Goal: Task Accomplishment & Management: Manage account settings

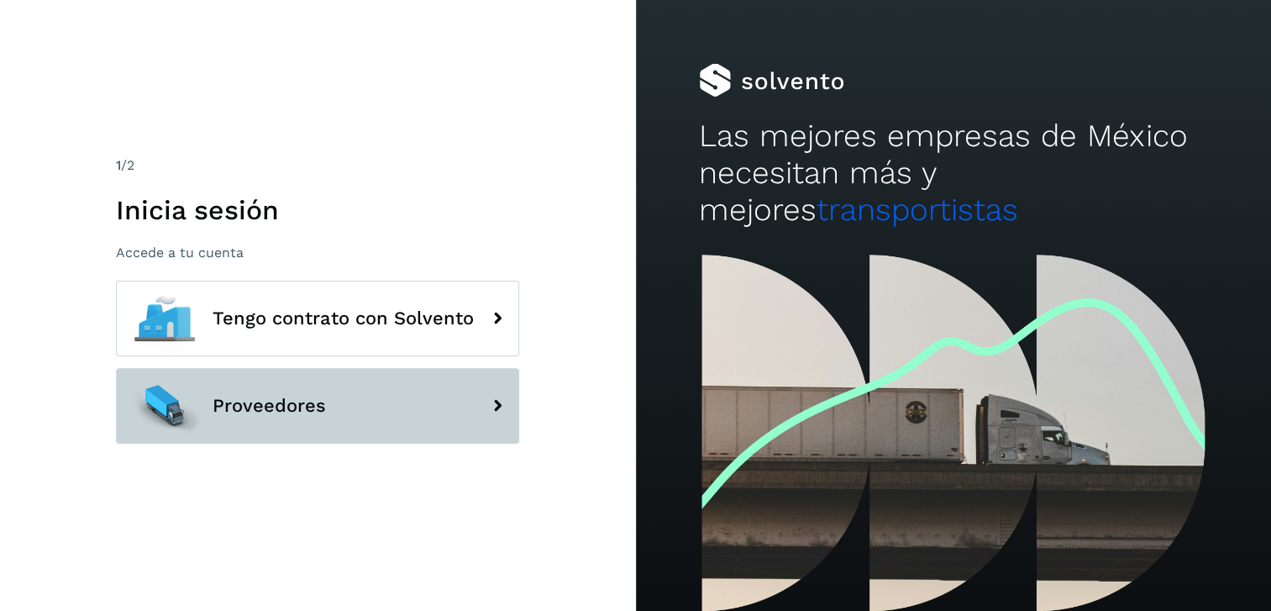
click at [387, 394] on button "Proveedores" at bounding box center [317, 406] width 403 height 76
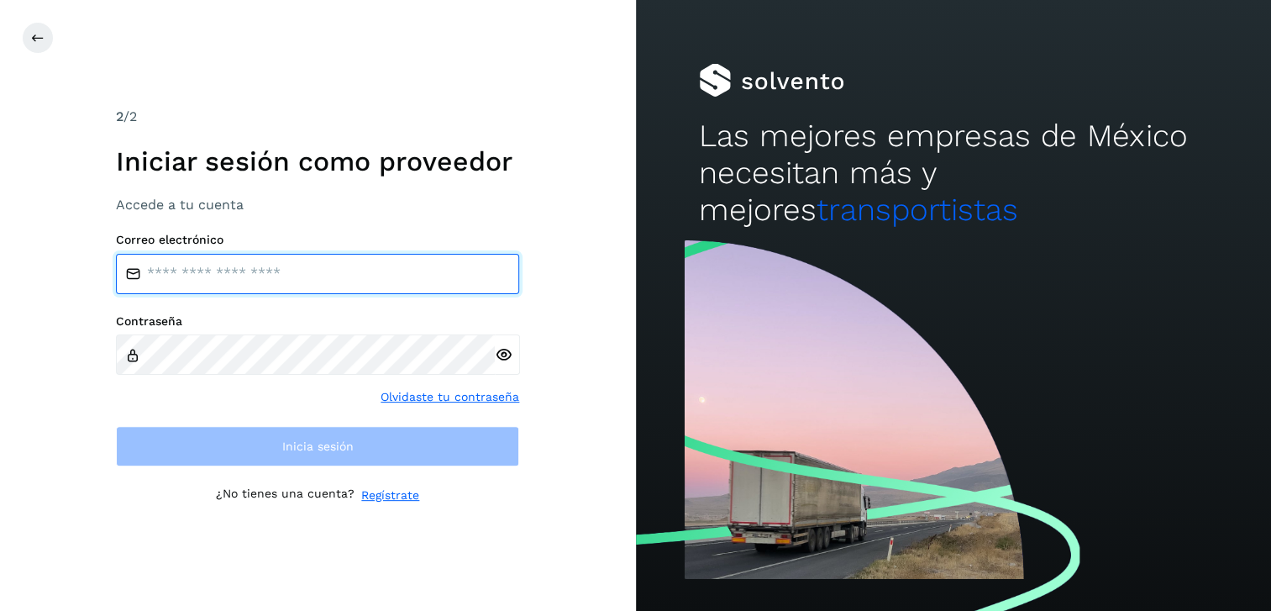
click at [376, 282] on input "email" at bounding box center [317, 274] width 403 height 40
type input "**********"
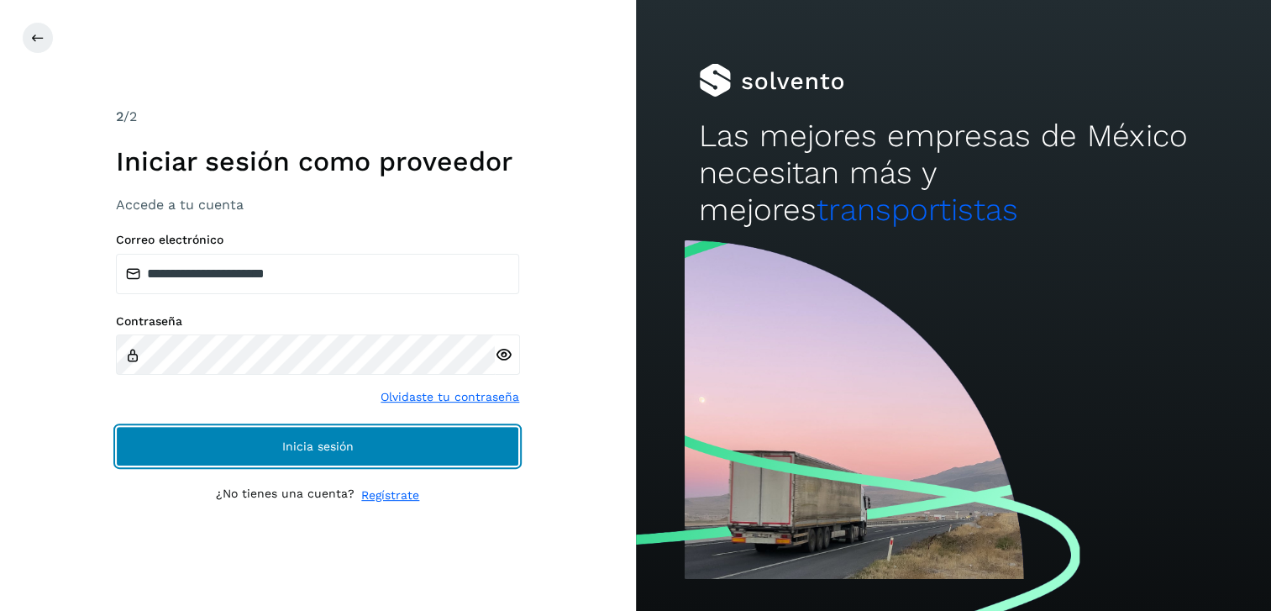
click at [286, 454] on button "Inicia sesión" at bounding box center [317, 446] width 403 height 40
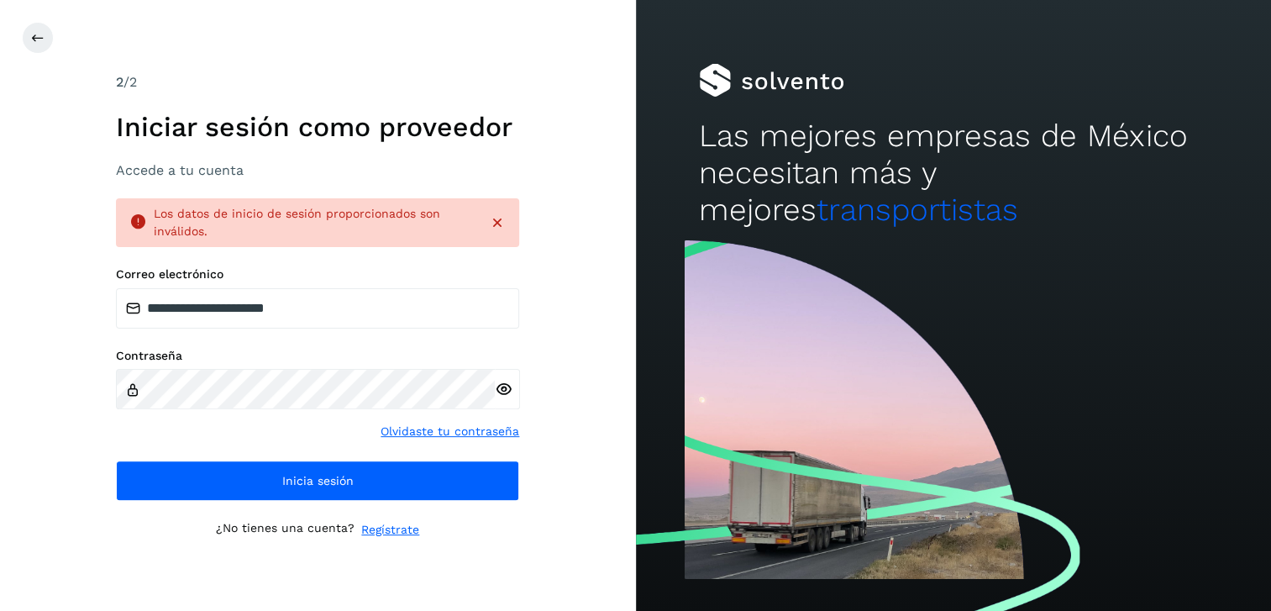
click at [491, 228] on icon at bounding box center [497, 222] width 17 height 17
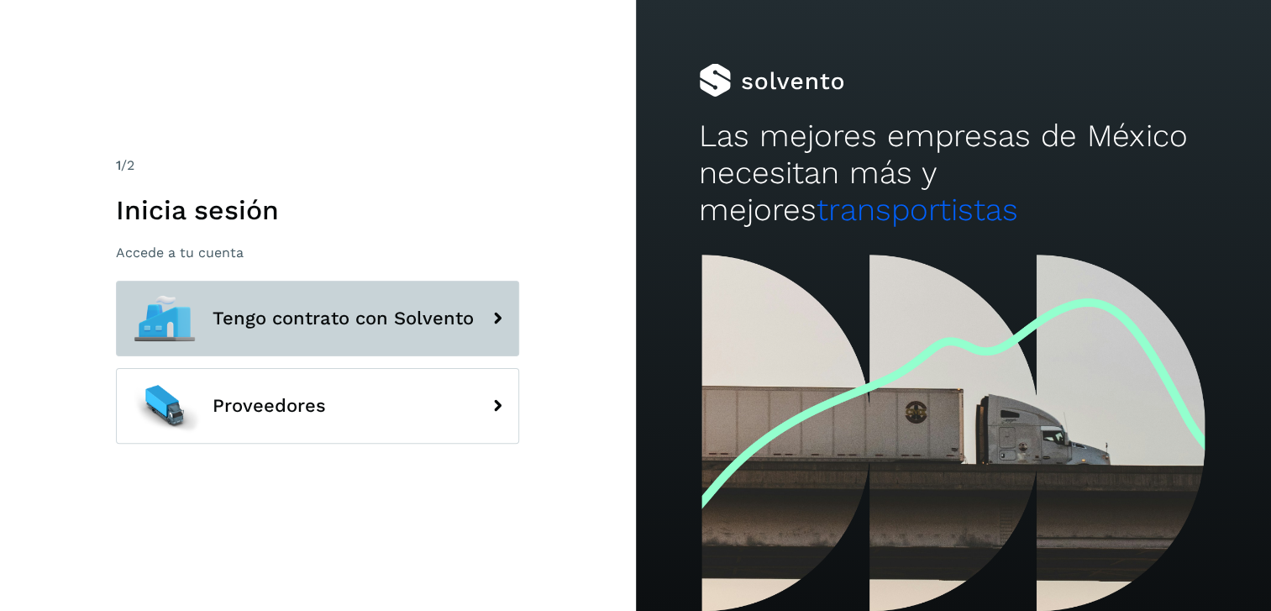
click at [336, 333] on button "Tengo contrato con Solvento" at bounding box center [317, 319] width 403 height 76
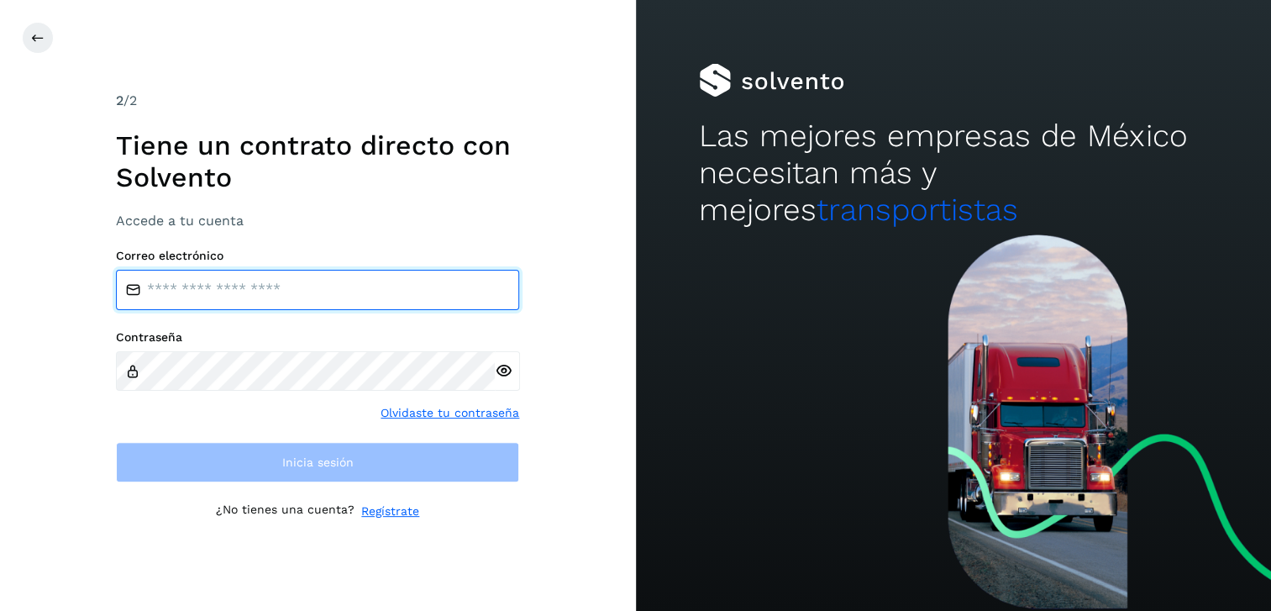
click at [200, 281] on input "email" at bounding box center [317, 290] width 403 height 40
type input "**********"
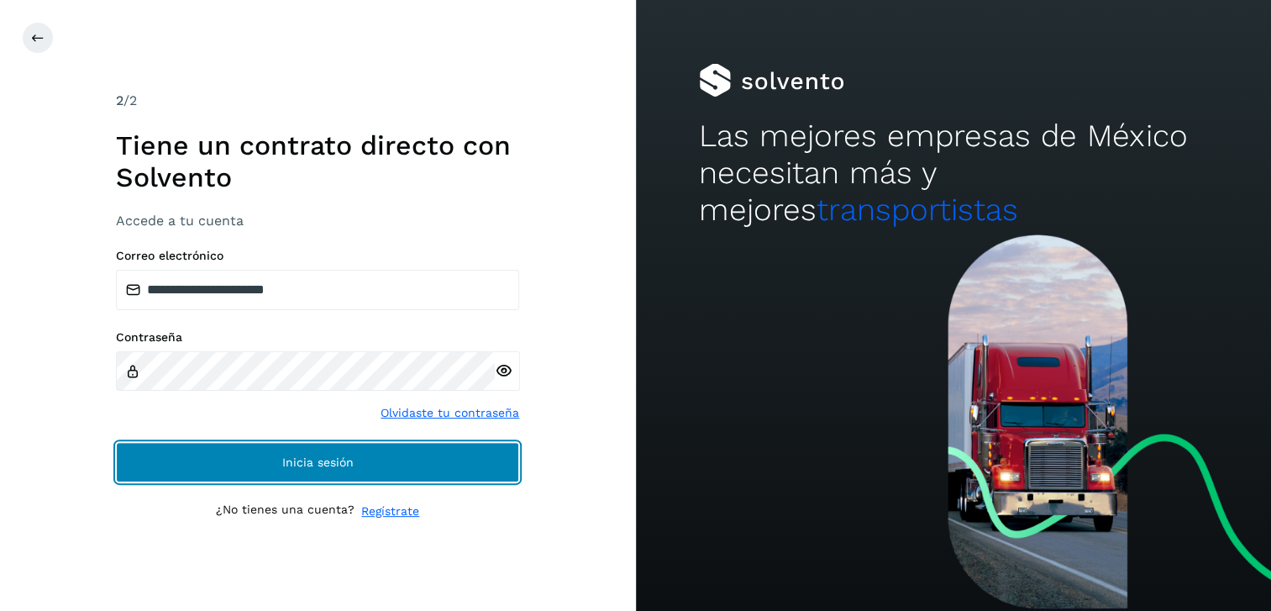
click at [249, 474] on button "Inicia sesión" at bounding box center [317, 462] width 403 height 40
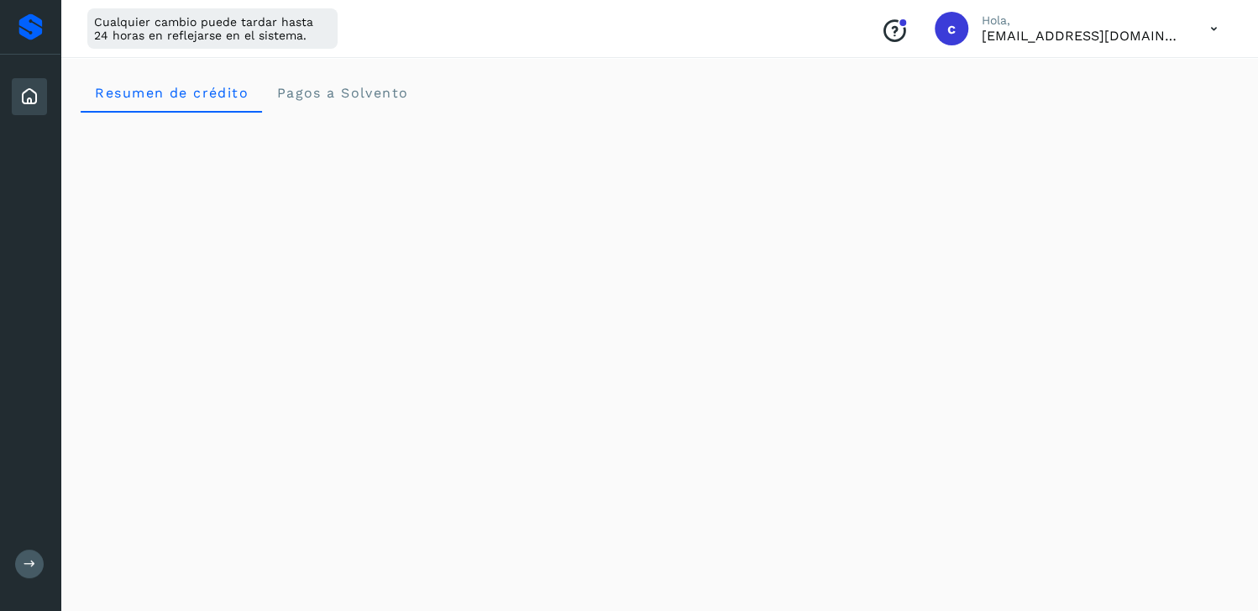
click at [908, 38] on icon "Conoce nuestros beneficios" at bounding box center [894, 31] width 27 height 27
click at [969, 34] on div "c" at bounding box center [952, 29] width 34 height 34
click at [1207, 29] on icon at bounding box center [1214, 29] width 34 height 34
click at [1129, 87] on div "Documentación" at bounding box center [1131, 76] width 200 height 32
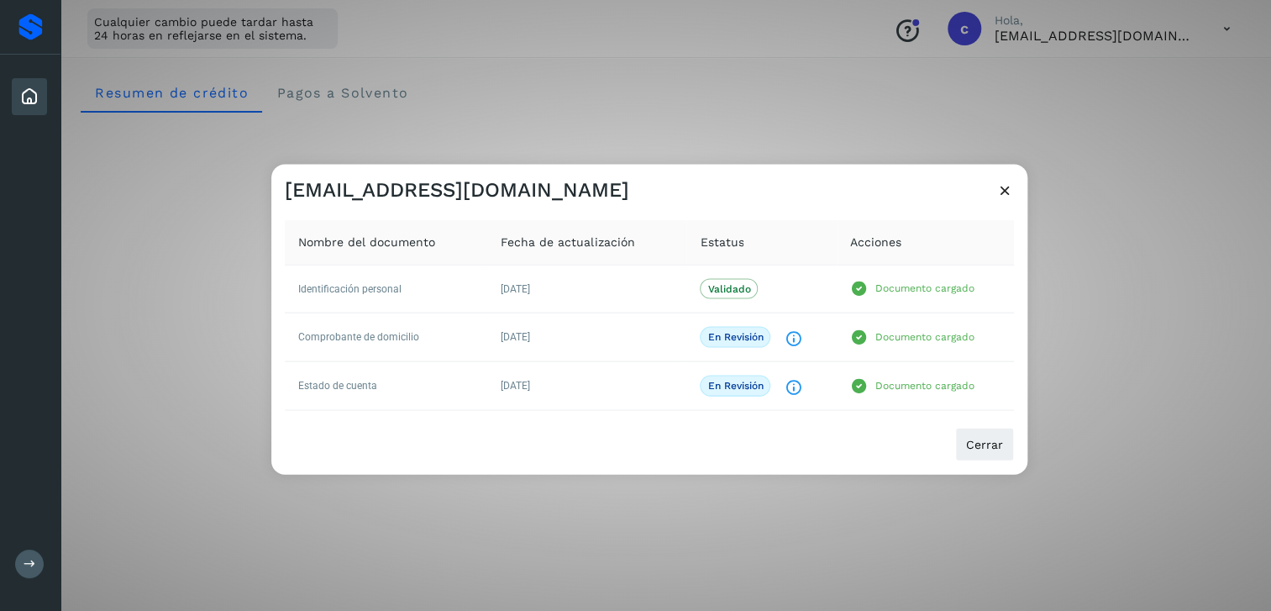
click at [336, 247] on span "Nombre del documento" at bounding box center [366, 242] width 137 height 18
click at [336, 278] on td "Identificación personal" at bounding box center [386, 289] width 203 height 48
click at [997, 194] on icon at bounding box center [1005, 190] width 18 height 18
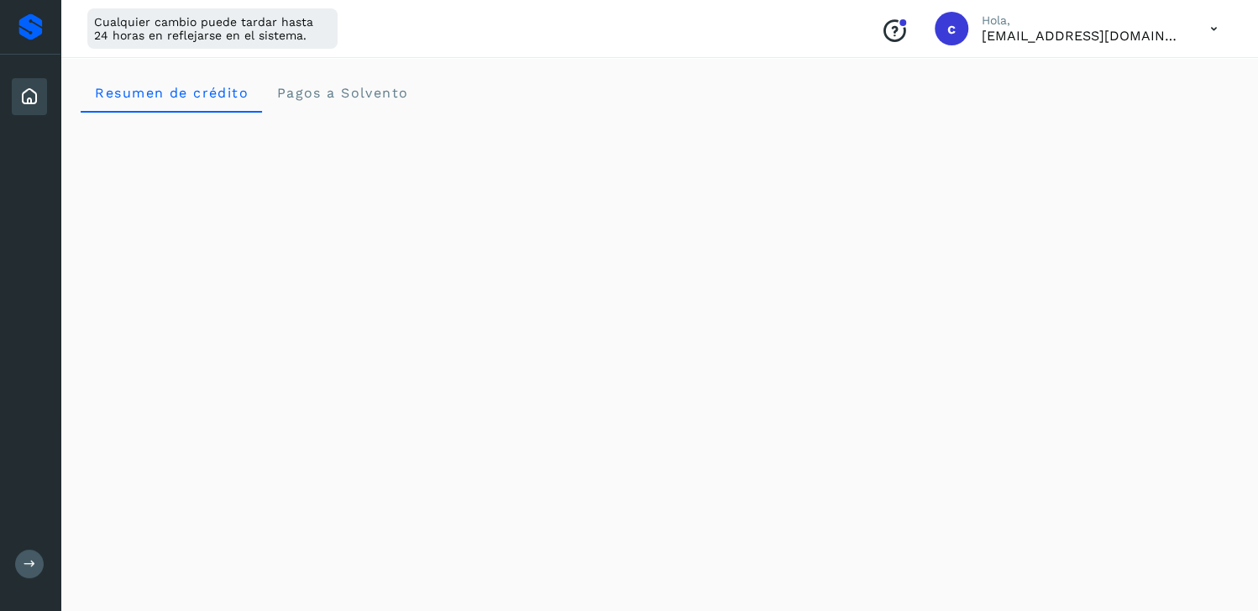
click at [961, 29] on div "c" at bounding box center [952, 29] width 34 height 34
click at [1193, 38] on div "Conoce nuestros beneficios c Hola, [EMAIL_ADDRESS][DOMAIN_NAME]" at bounding box center [1050, 28] width 364 height 39
click at [1216, 29] on icon at bounding box center [1214, 29] width 34 height 34
click at [1104, 89] on div "Documentación" at bounding box center [1131, 76] width 200 height 32
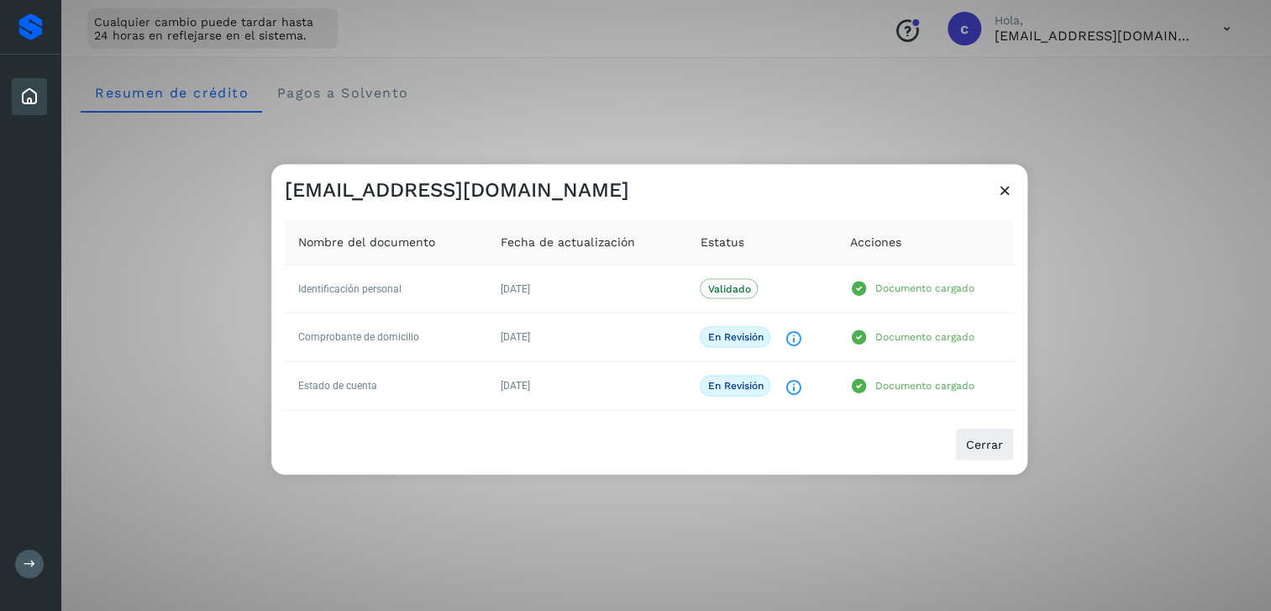
click at [507, 231] on th "Fecha de actualización" at bounding box center [586, 241] width 199 height 45
click at [396, 297] on td "Identificación personal" at bounding box center [386, 289] width 203 height 48
click at [862, 337] on icon at bounding box center [859, 337] width 18 height 18
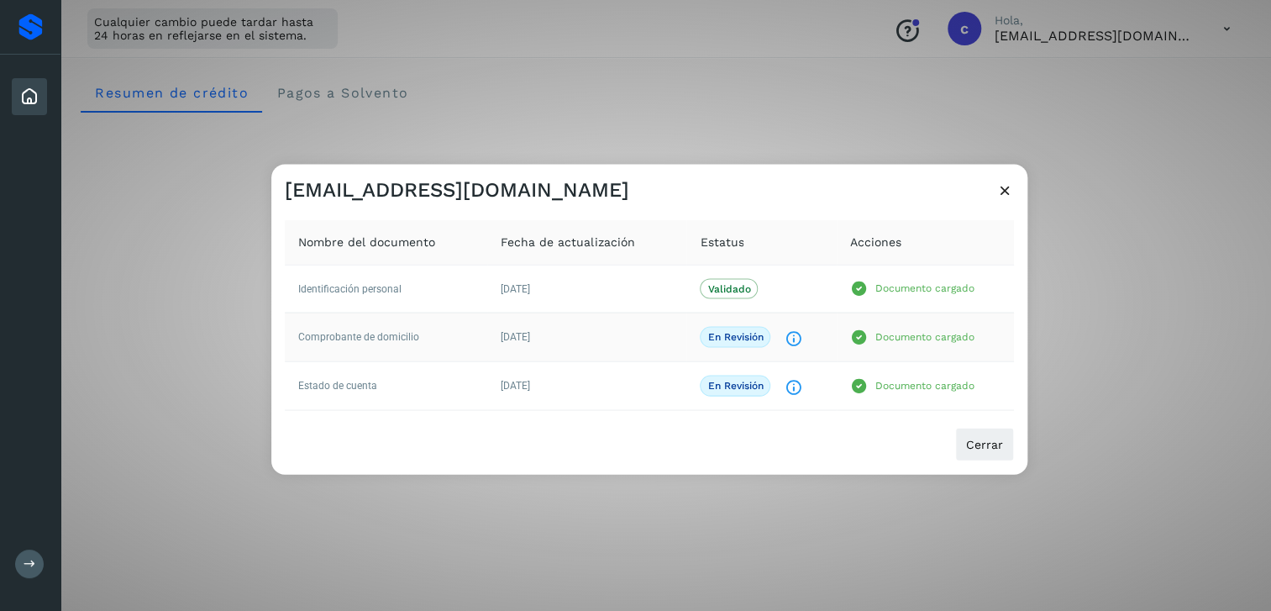
click at [862, 337] on icon at bounding box center [859, 337] width 18 height 18
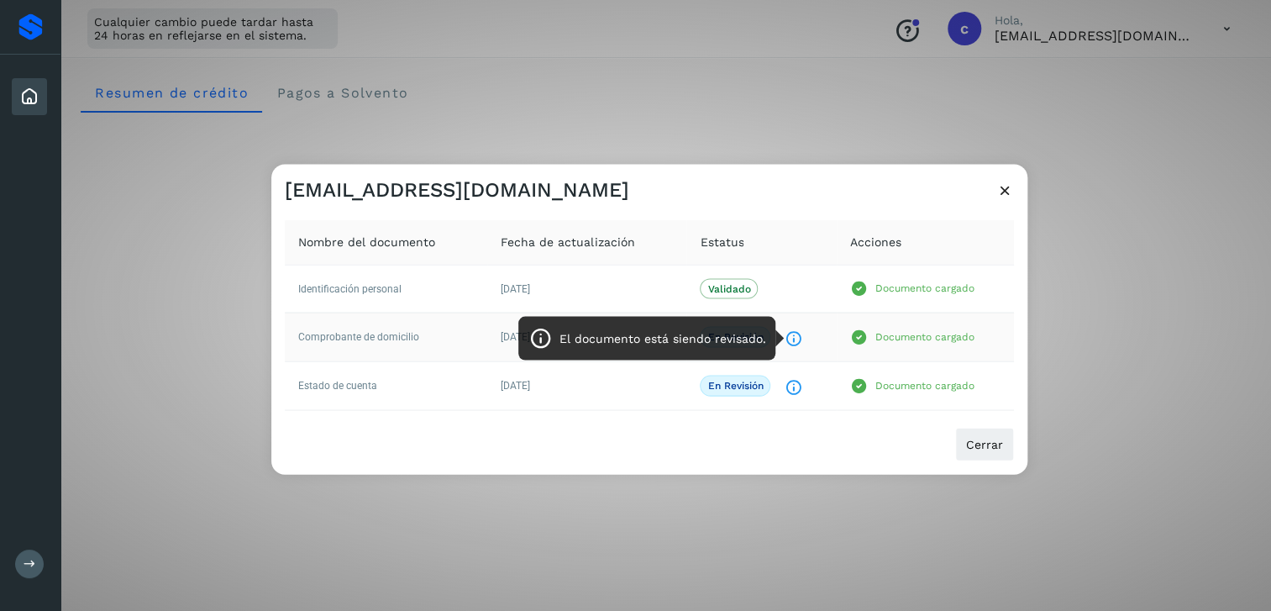
click at [790, 341] on icon "El documento está siendo revisado." at bounding box center [793, 338] width 18 height 18
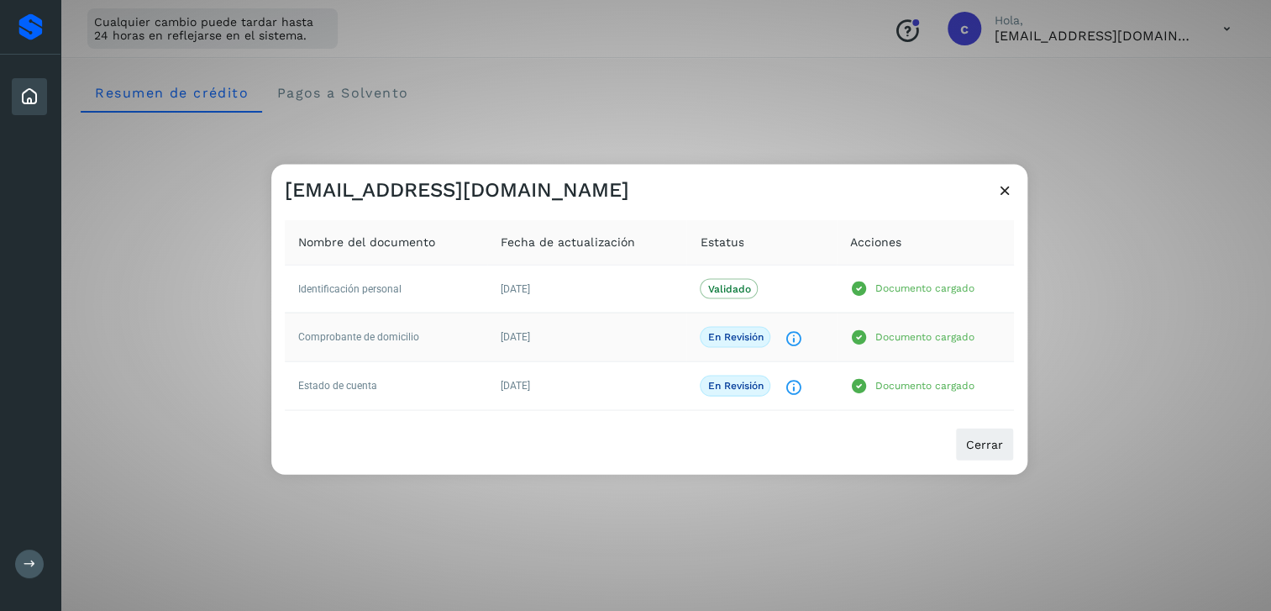
click at [731, 338] on p "En revisión" at bounding box center [734, 337] width 55 height 12
click at [1011, 193] on icon at bounding box center [1005, 190] width 18 height 18
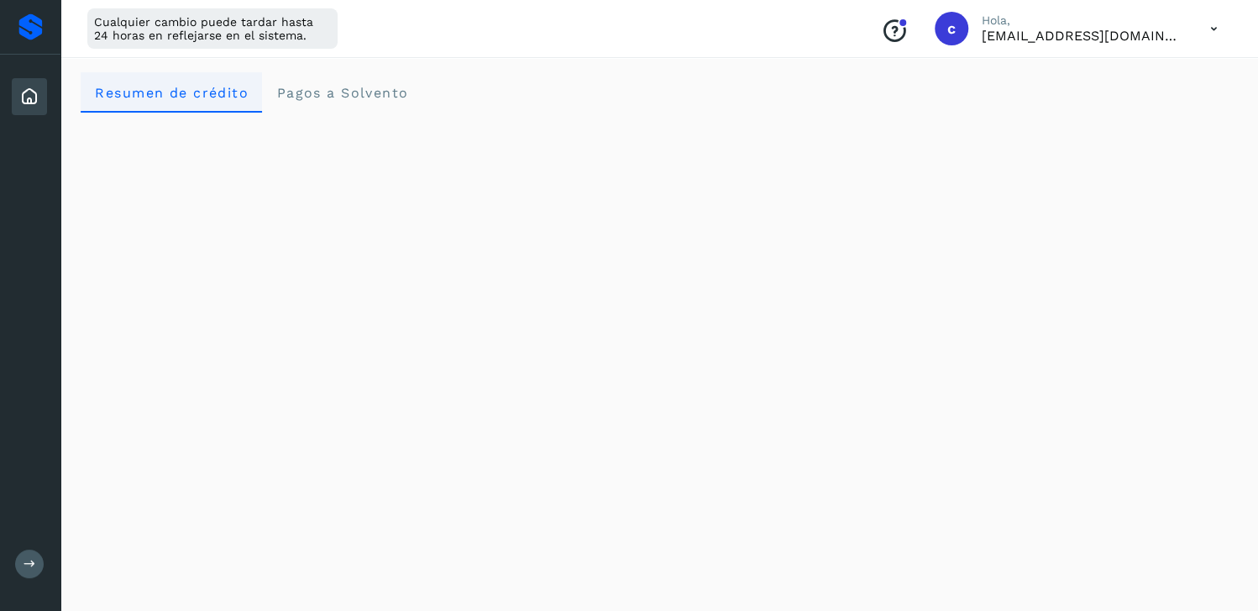
click at [145, 92] on span "Resumen de crédito" at bounding box center [171, 93] width 155 height 16
click at [196, 87] on span "Resumen de crédito" at bounding box center [171, 93] width 155 height 16
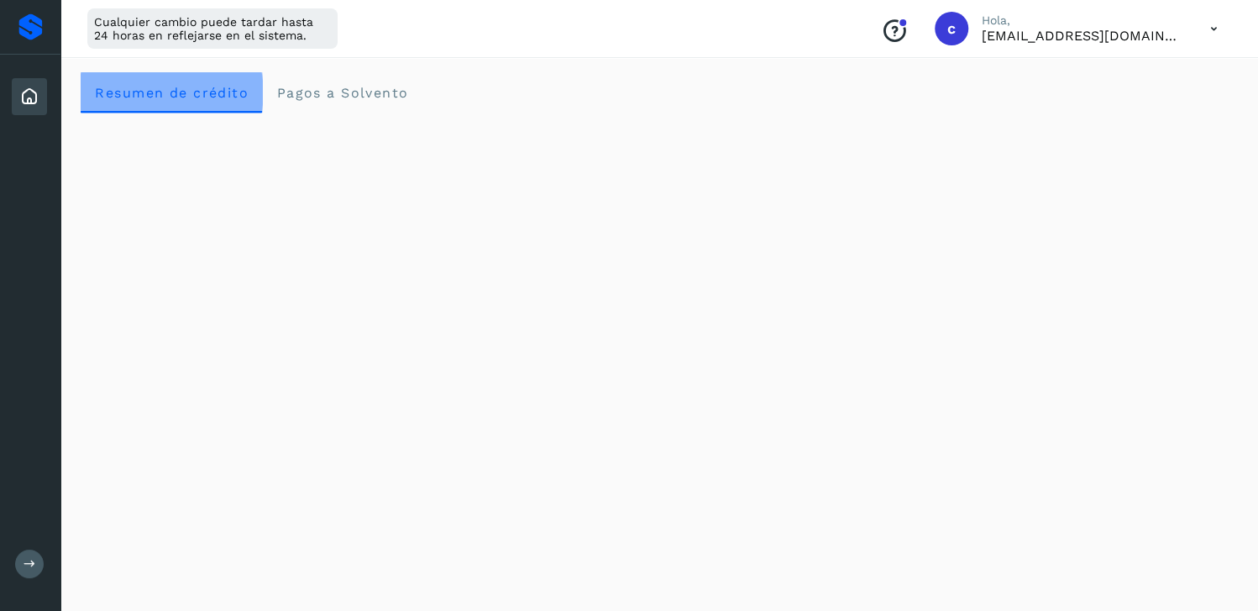
click at [196, 87] on span "Resumen de crédito" at bounding box center [171, 93] width 155 height 16
click at [37, 102] on icon at bounding box center [29, 97] width 20 height 20
click at [32, 98] on icon at bounding box center [29, 97] width 20 height 20
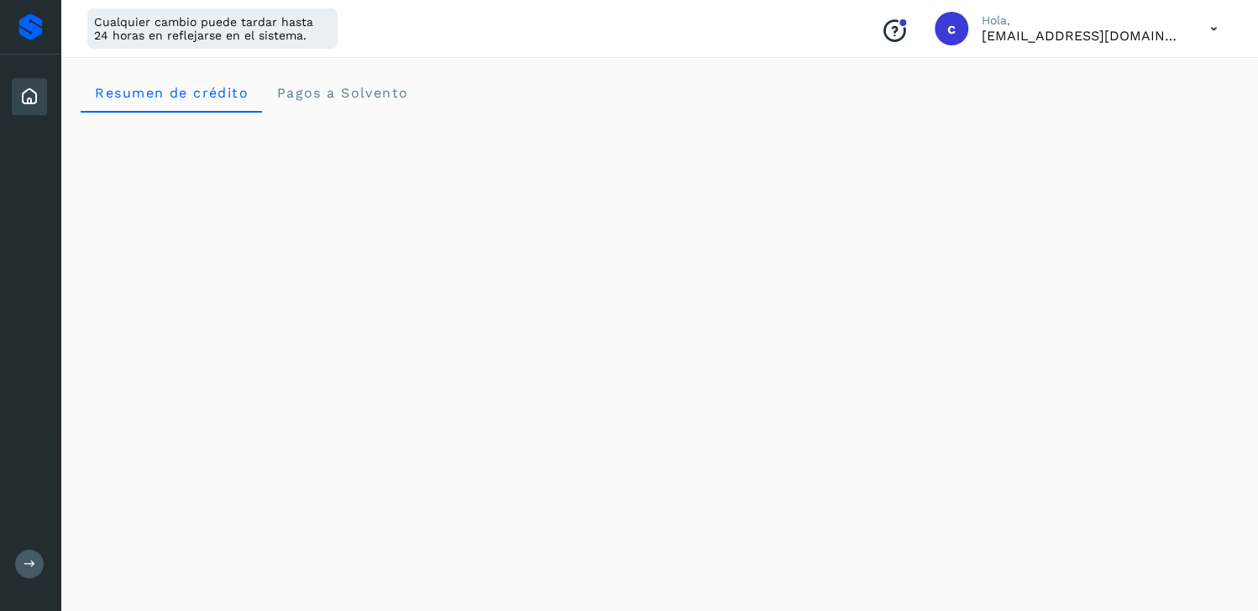
click at [32, 98] on icon at bounding box center [29, 97] width 20 height 20
click at [42, 23] on div at bounding box center [30, 26] width 24 height 27
click at [31, 26] on div at bounding box center [30, 26] width 24 height 27
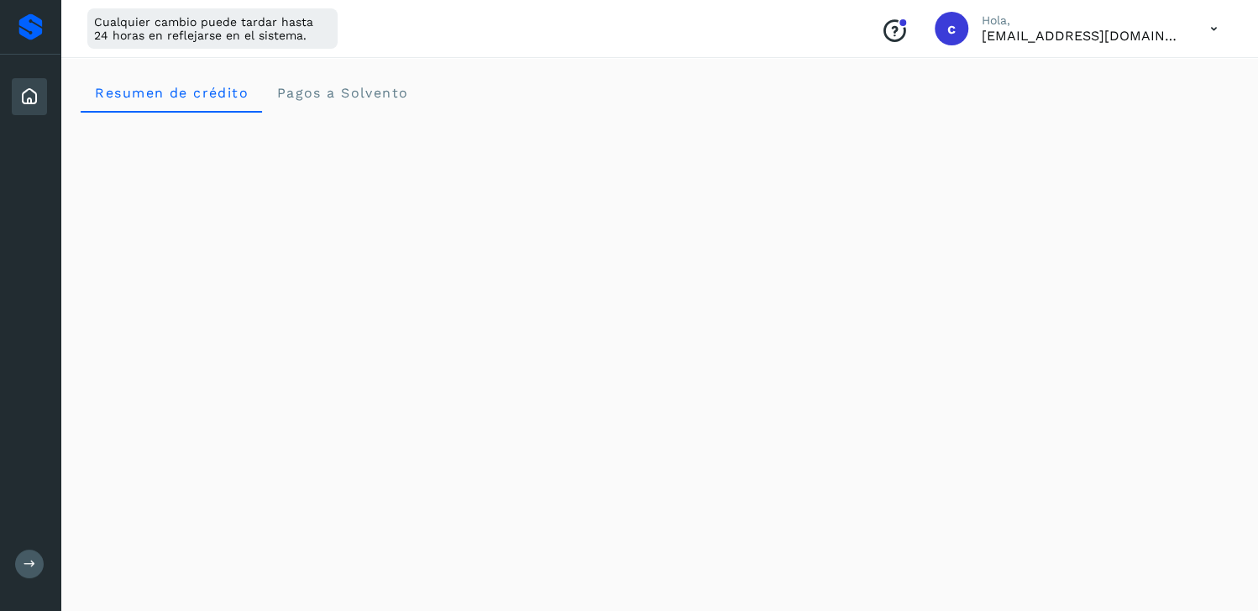
click at [29, 94] on icon at bounding box center [29, 97] width 20 height 20
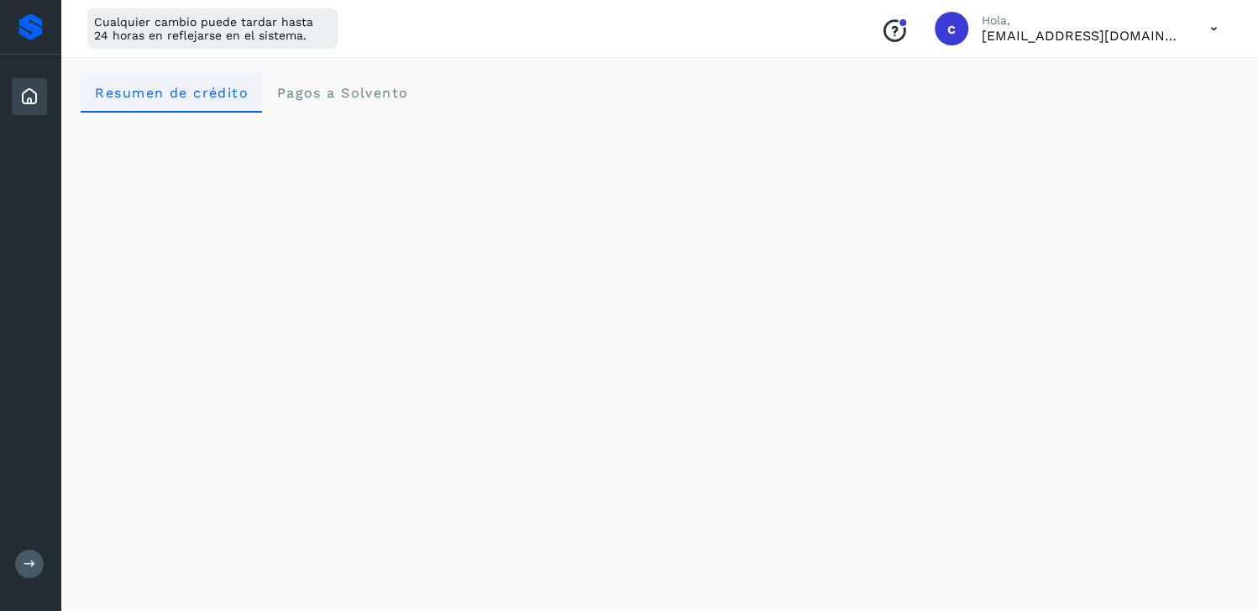
click at [199, 95] on span "Resumen de crédito" at bounding box center [171, 93] width 155 height 16
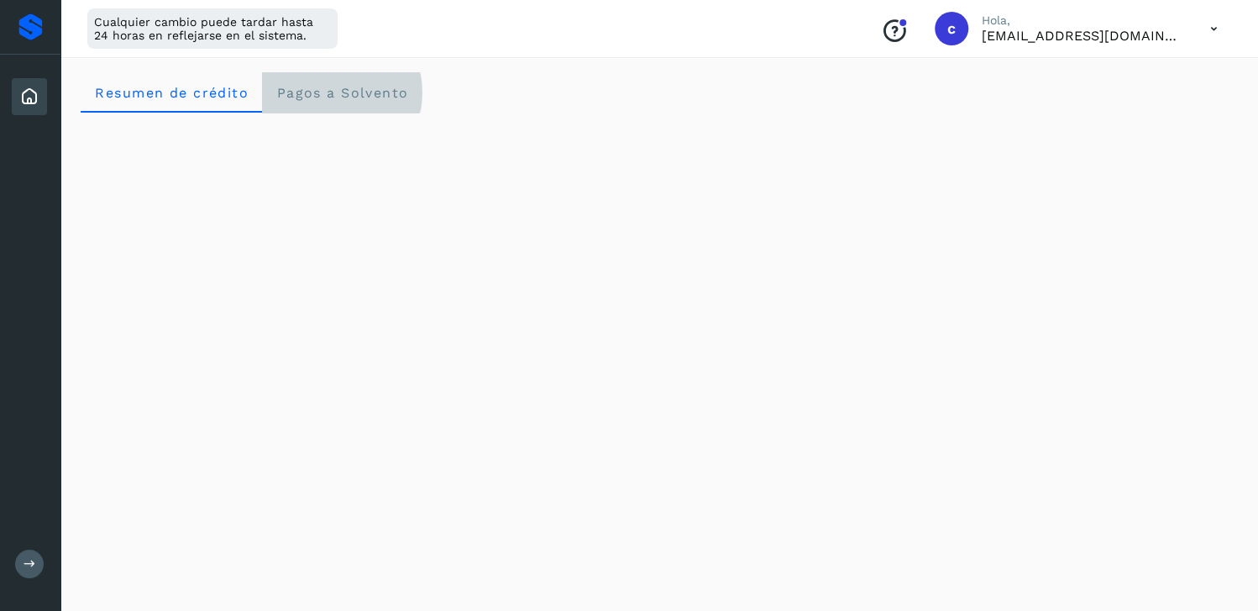
click at [281, 87] on span "Pagos a Solvento" at bounding box center [342, 93] width 133 height 16
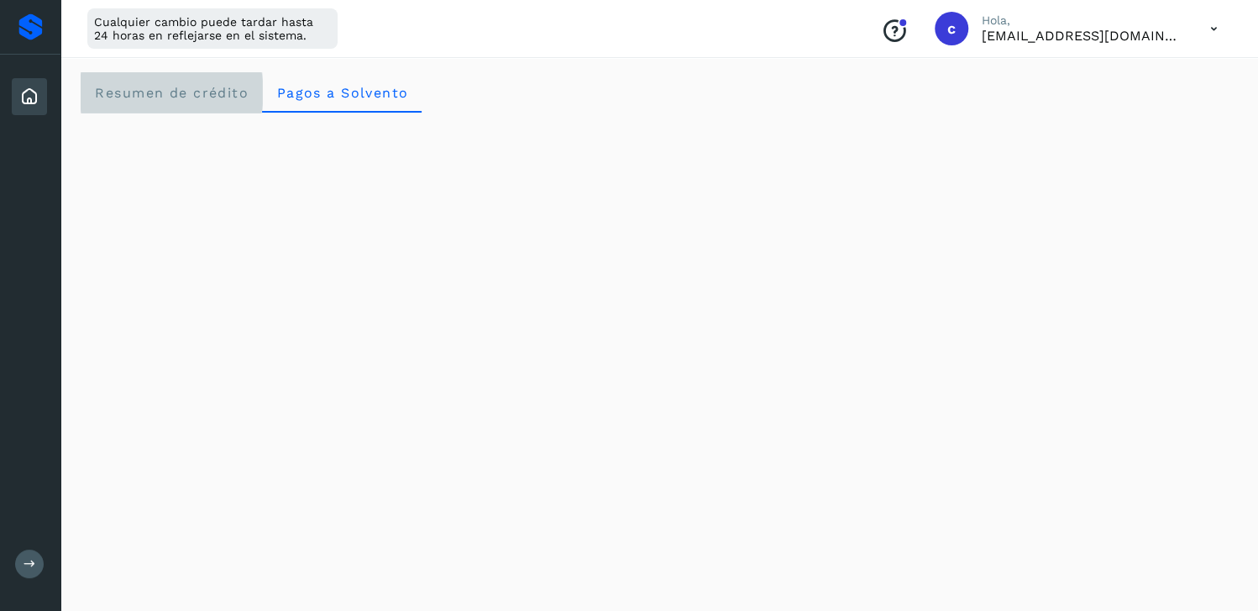
click at [177, 97] on span "Resumen de crédito" at bounding box center [171, 93] width 155 height 16
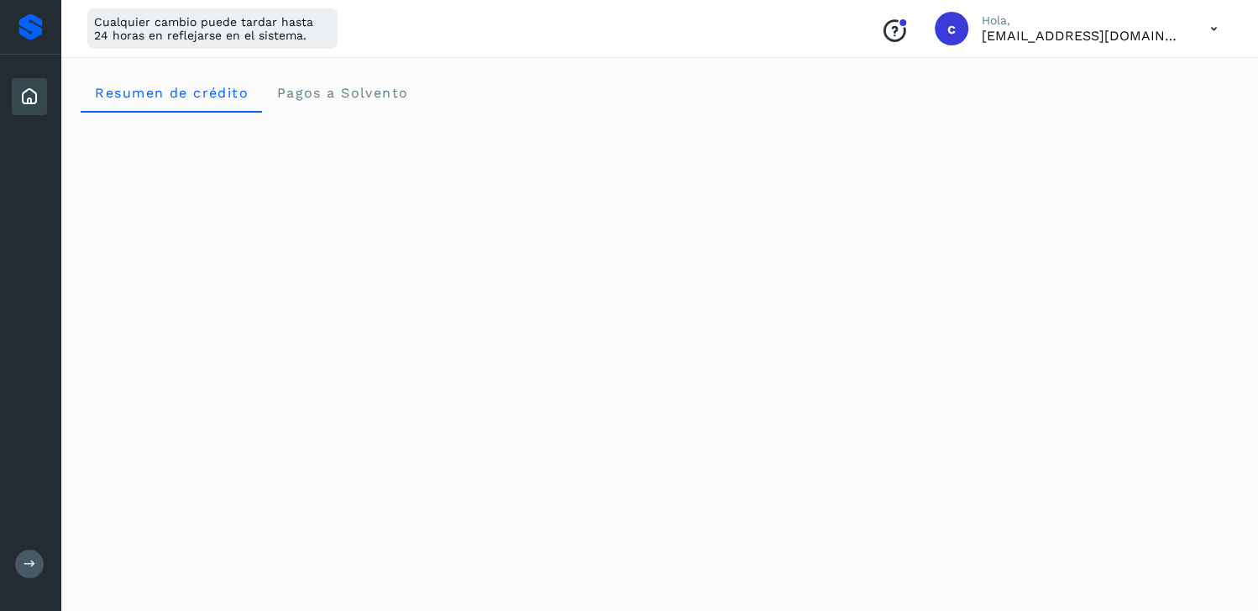
click at [17, 92] on div "Inicio" at bounding box center [29, 96] width 35 height 37
click at [31, 39] on div at bounding box center [30, 26] width 24 height 27
click at [31, 30] on div at bounding box center [30, 26] width 24 height 27
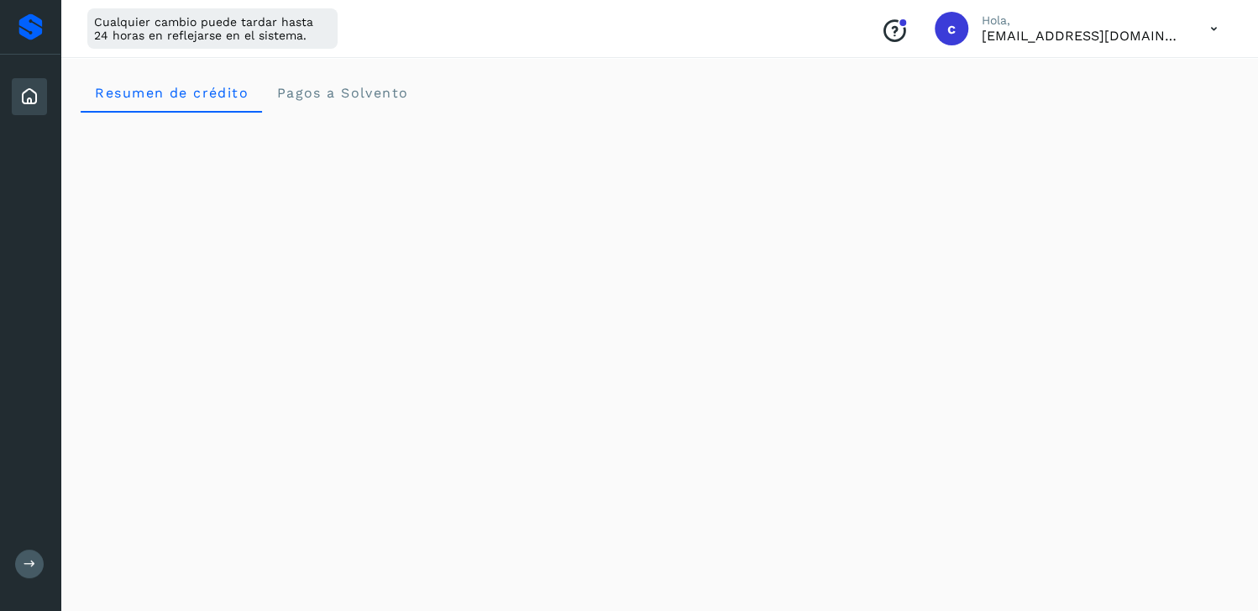
click at [1116, 45] on div "Conoce nuestros beneficios c Hola, [EMAIL_ADDRESS][DOMAIN_NAME]" at bounding box center [1050, 28] width 364 height 39
click at [1210, 29] on icon at bounding box center [1214, 29] width 34 height 34
click at [1088, 66] on div "Documentación" at bounding box center [1131, 76] width 200 height 32
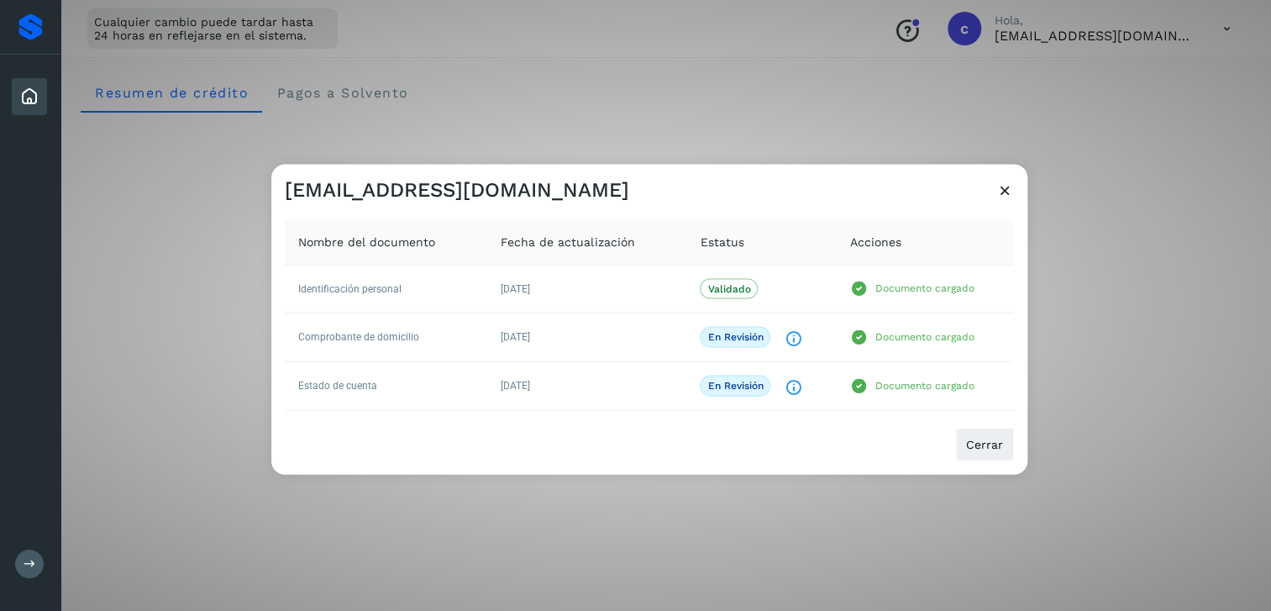
click at [609, 248] on span "Fecha de actualización" at bounding box center [568, 242] width 134 height 18
click at [269, 248] on div "[EMAIL_ADDRESS][DOMAIN_NAME] Nombre del documento Fecha de actualización Estatu…" at bounding box center [635, 305] width 1271 height 611
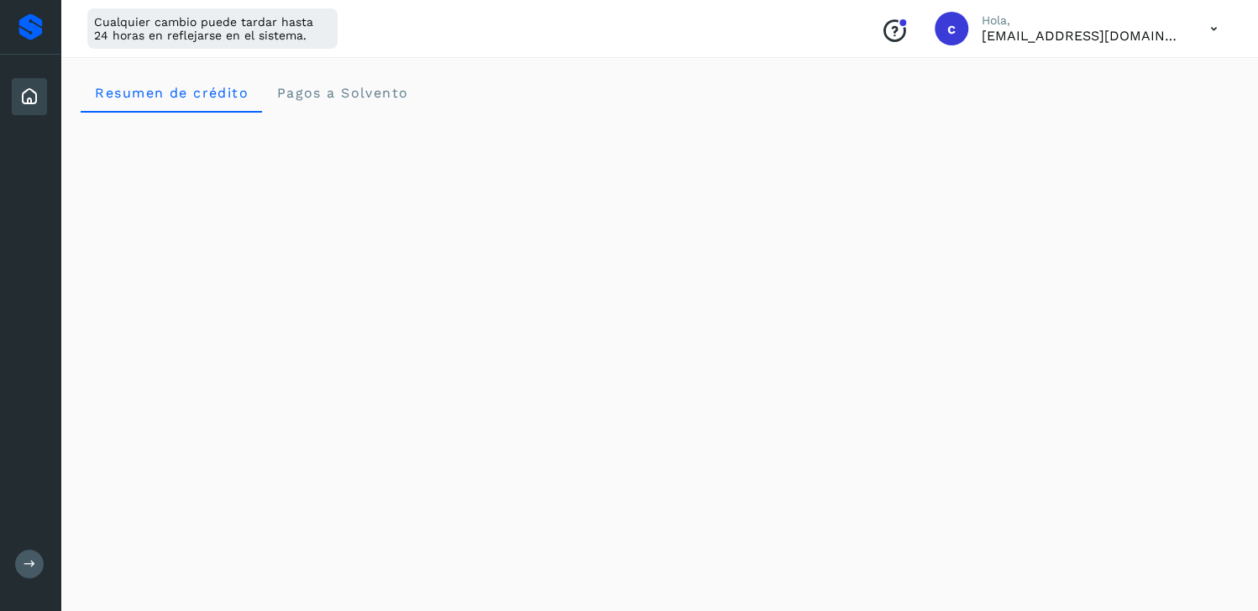
click at [1150, 48] on div "Cualquier cambio puede tardar hasta 24 horas en reflejarse en el sistema. Conoc…" at bounding box center [659, 29] width 1198 height 58
click at [1215, 29] on icon at bounding box center [1214, 29] width 34 height 34
click at [1147, 80] on div "Documentación" at bounding box center [1131, 76] width 200 height 32
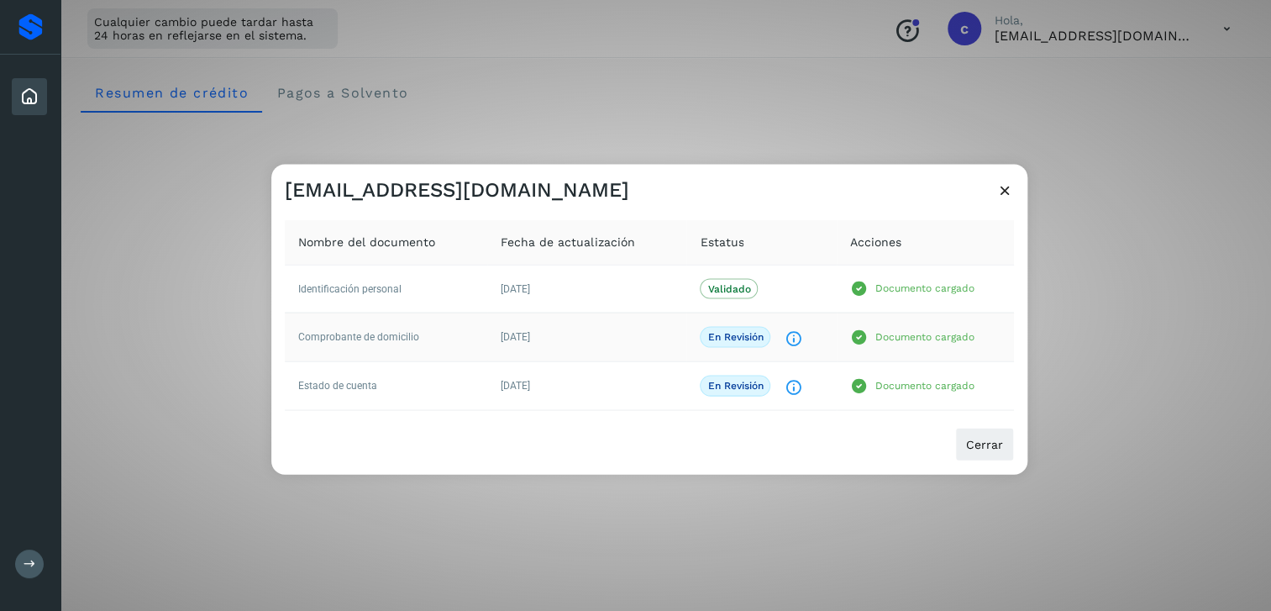
click at [864, 333] on icon at bounding box center [859, 337] width 18 height 18
click at [744, 331] on p "En revisión" at bounding box center [734, 337] width 55 height 12
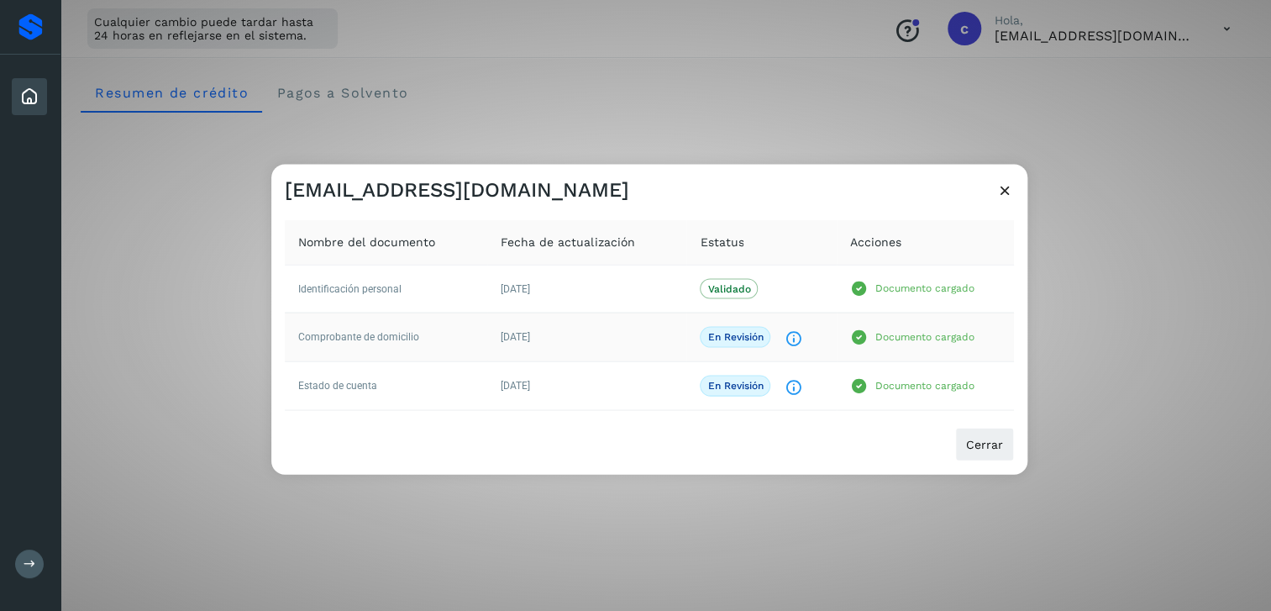
click at [790, 339] on icon "El documento está siendo revisado." at bounding box center [793, 338] width 18 height 18
click at [974, 440] on span "Cerrar" at bounding box center [984, 444] width 37 height 12
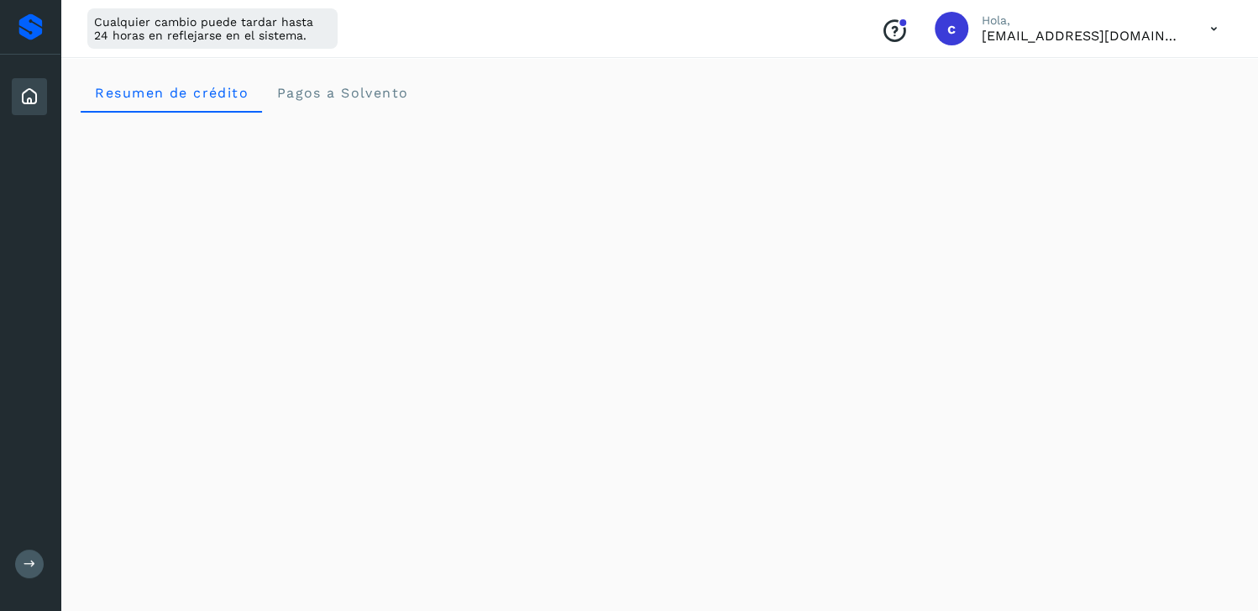
click at [1213, 27] on icon at bounding box center [1214, 29] width 34 height 34
click at [1213, 27] on div at bounding box center [629, 305] width 1258 height 611
click at [267, 32] on div "Cualquier cambio puede tardar hasta 24 horas en reflejarse en el sistema." at bounding box center [212, 28] width 250 height 40
click at [18, 34] on div at bounding box center [30, 26] width 24 height 27
click at [36, 98] on icon at bounding box center [29, 97] width 20 height 20
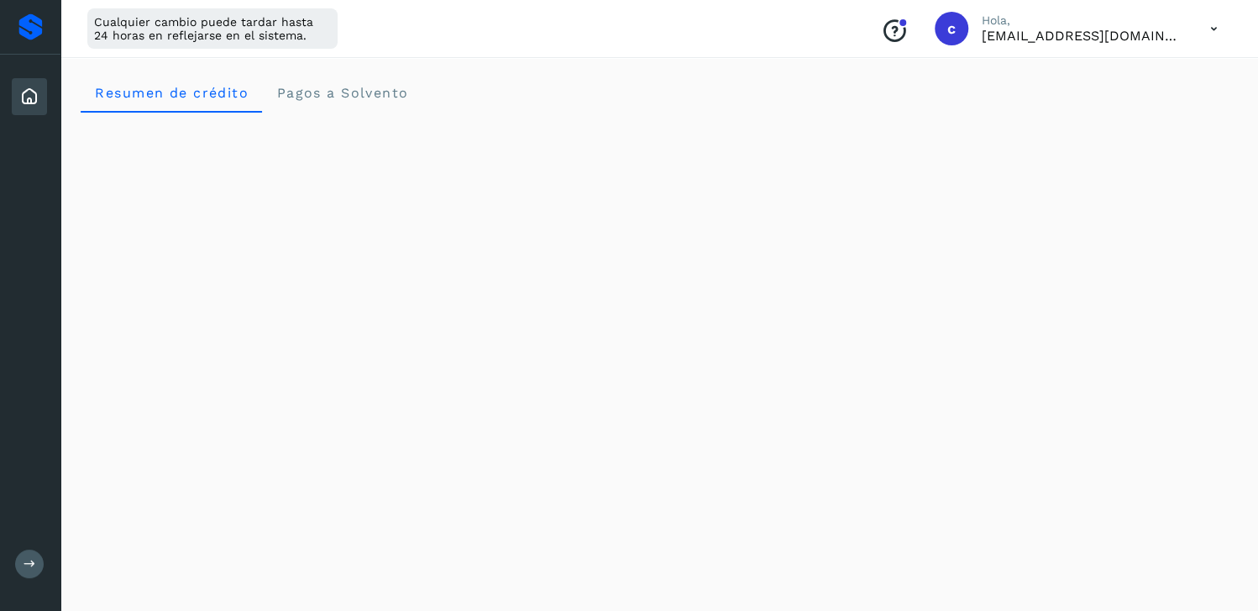
click at [16, 570] on button at bounding box center [29, 563] width 29 height 29
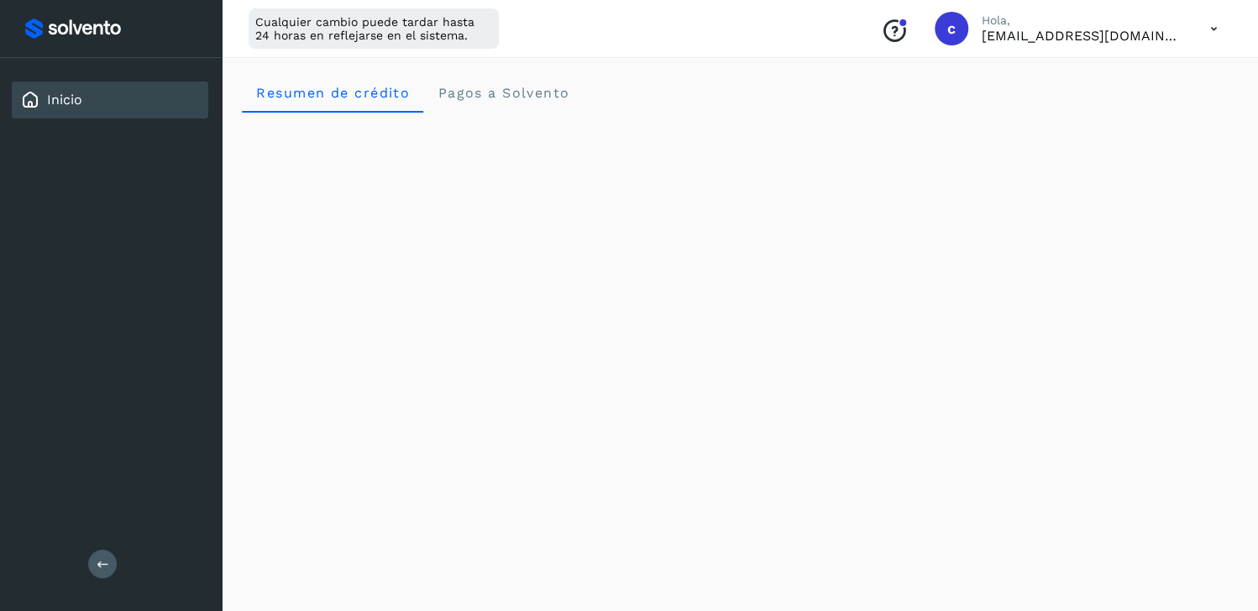
click at [81, 89] on div "Inicio" at bounding box center [110, 99] width 197 height 37
click at [74, 39] on div at bounding box center [110, 28] width 181 height 30
click at [29, 26] on div at bounding box center [110, 28] width 181 height 30
click at [1210, 32] on icon at bounding box center [1214, 29] width 34 height 34
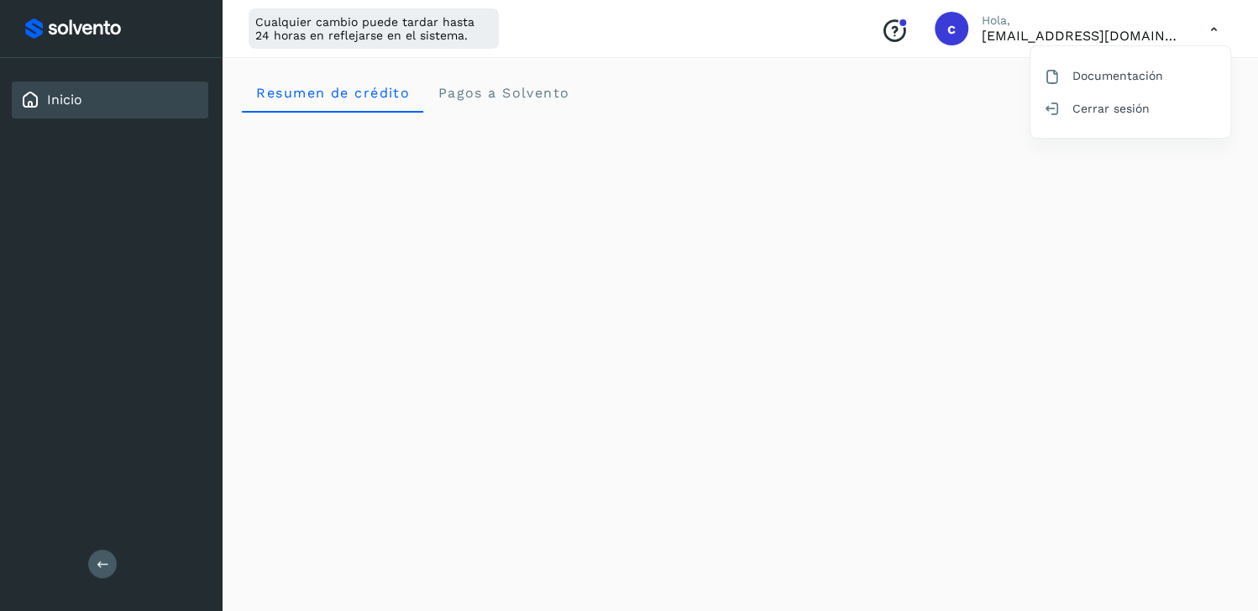
click at [1210, 32] on div at bounding box center [629, 305] width 1258 height 611
click at [479, 103] on Solvento "Pagos a Solvento" at bounding box center [503, 92] width 160 height 40
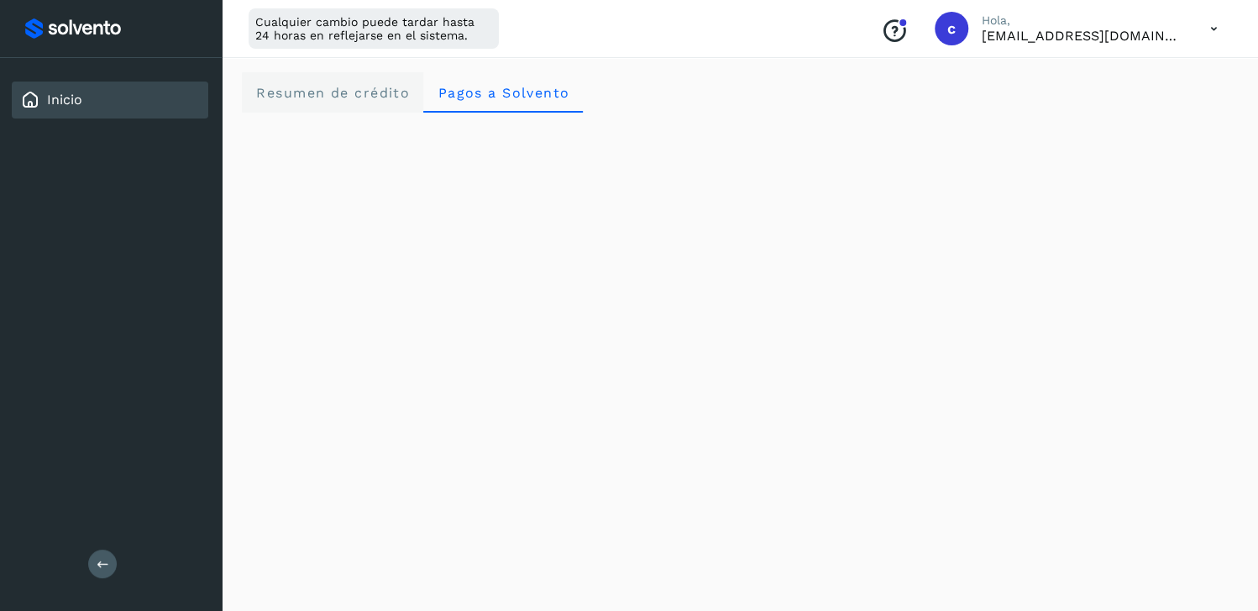
click at [375, 104] on crédito "Resumen de crédito" at bounding box center [332, 92] width 181 height 40
click at [1220, 24] on icon at bounding box center [1214, 29] width 34 height 34
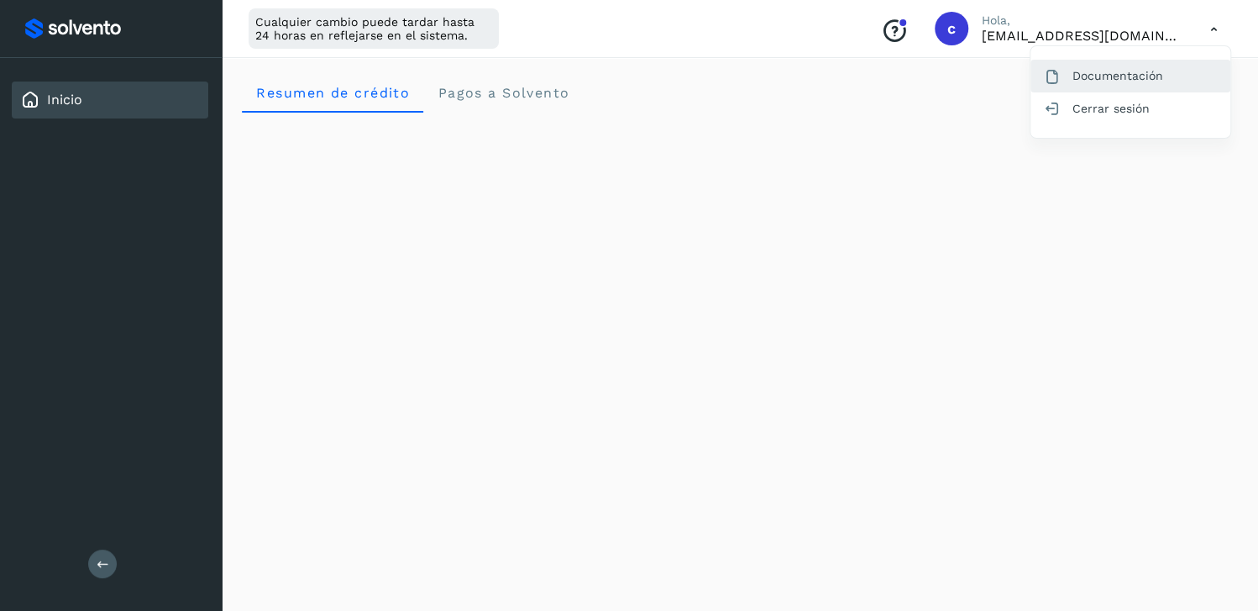
click at [1175, 68] on div "Documentación" at bounding box center [1131, 76] width 200 height 32
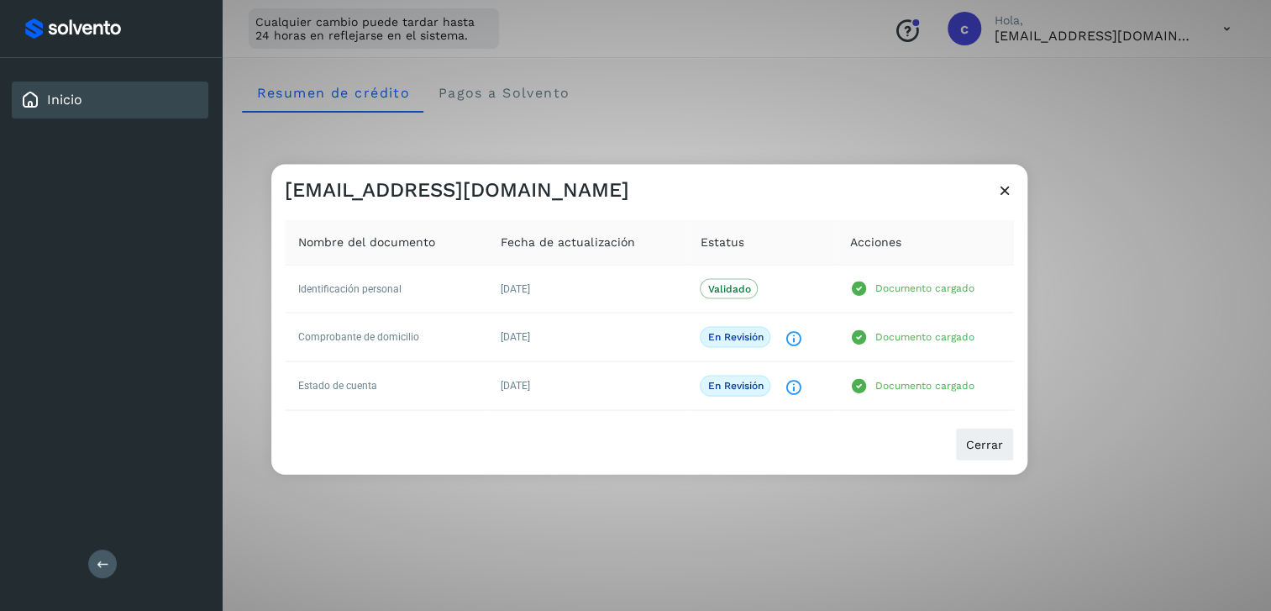
click at [886, 237] on span "Acciones" at bounding box center [875, 242] width 51 height 18
click at [1003, 192] on icon at bounding box center [1005, 190] width 18 height 18
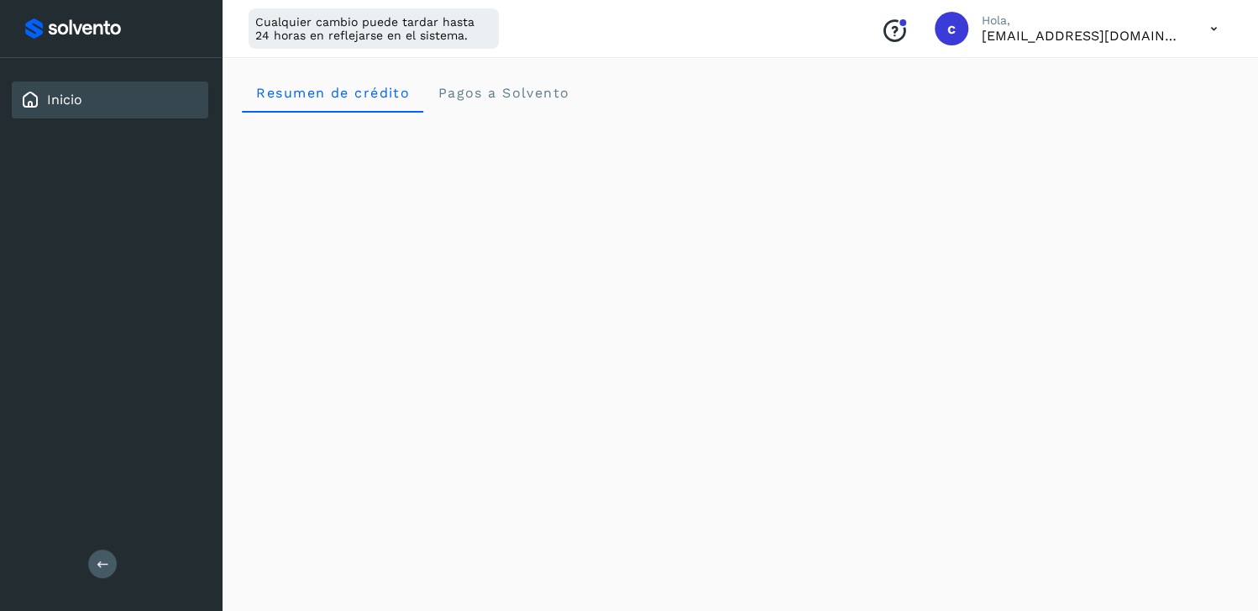
click at [1202, 34] on icon at bounding box center [1214, 29] width 34 height 34
click at [1138, 86] on div "Documentación" at bounding box center [1131, 76] width 200 height 32
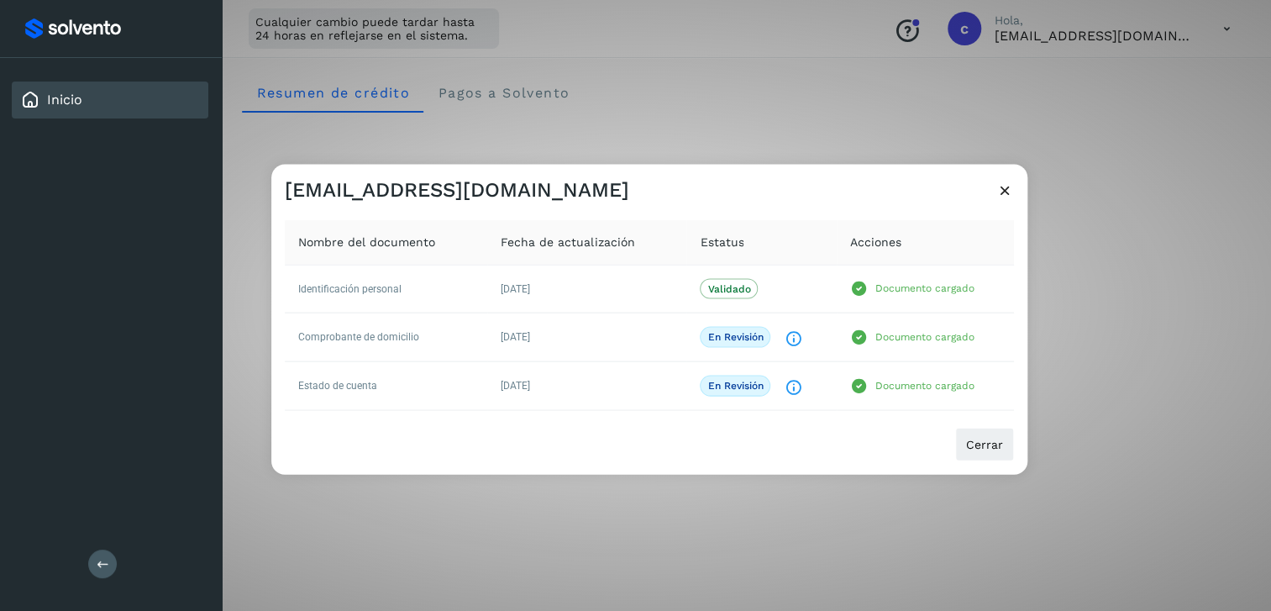
click at [1008, 188] on icon at bounding box center [1005, 190] width 18 height 18
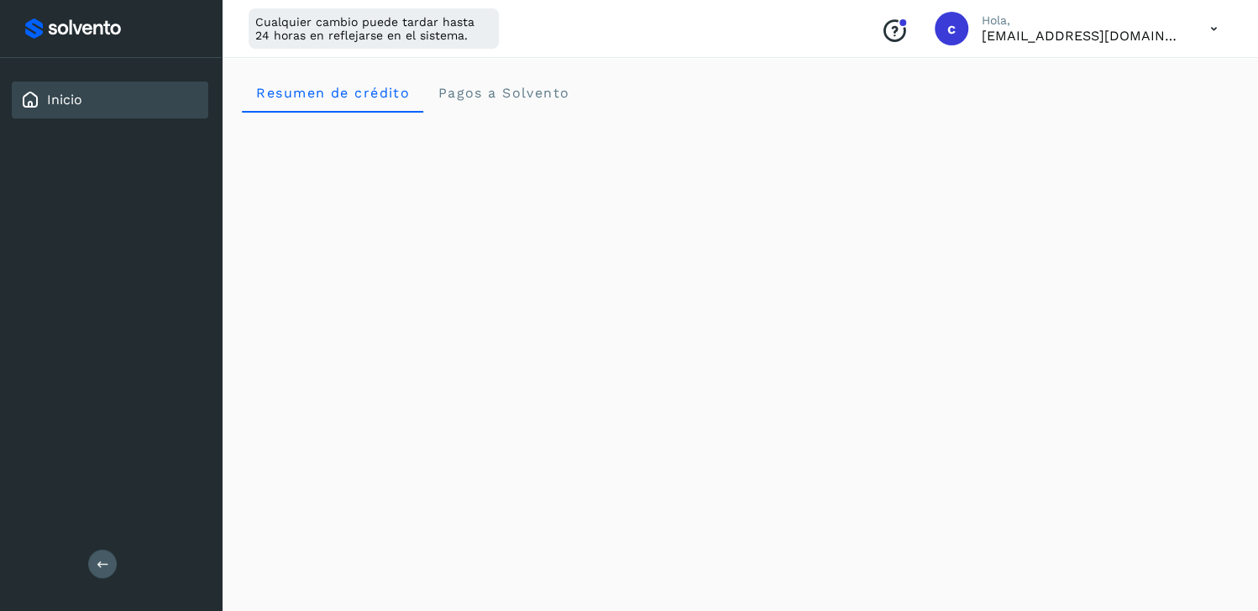
click at [1208, 29] on icon at bounding box center [1214, 29] width 34 height 34
click at [1142, 78] on div "Documentación" at bounding box center [1131, 76] width 200 height 32
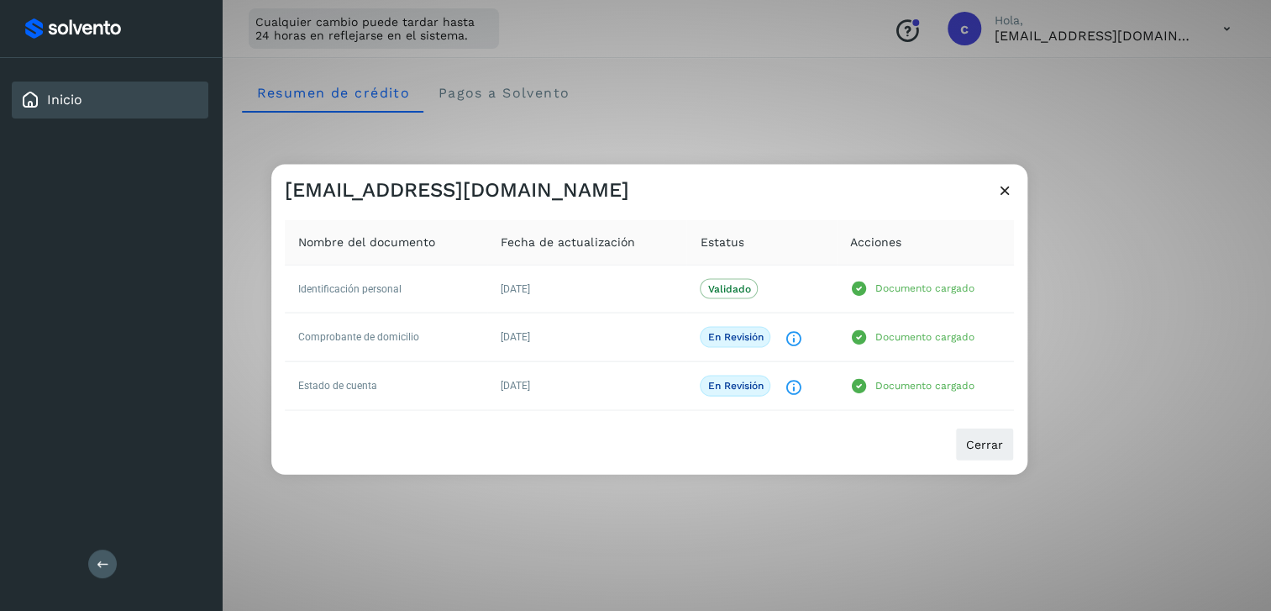
click at [853, 521] on div "[EMAIL_ADDRESS][DOMAIN_NAME] Nombre del documento Fecha de actualización Estatu…" at bounding box center [635, 305] width 1271 height 611
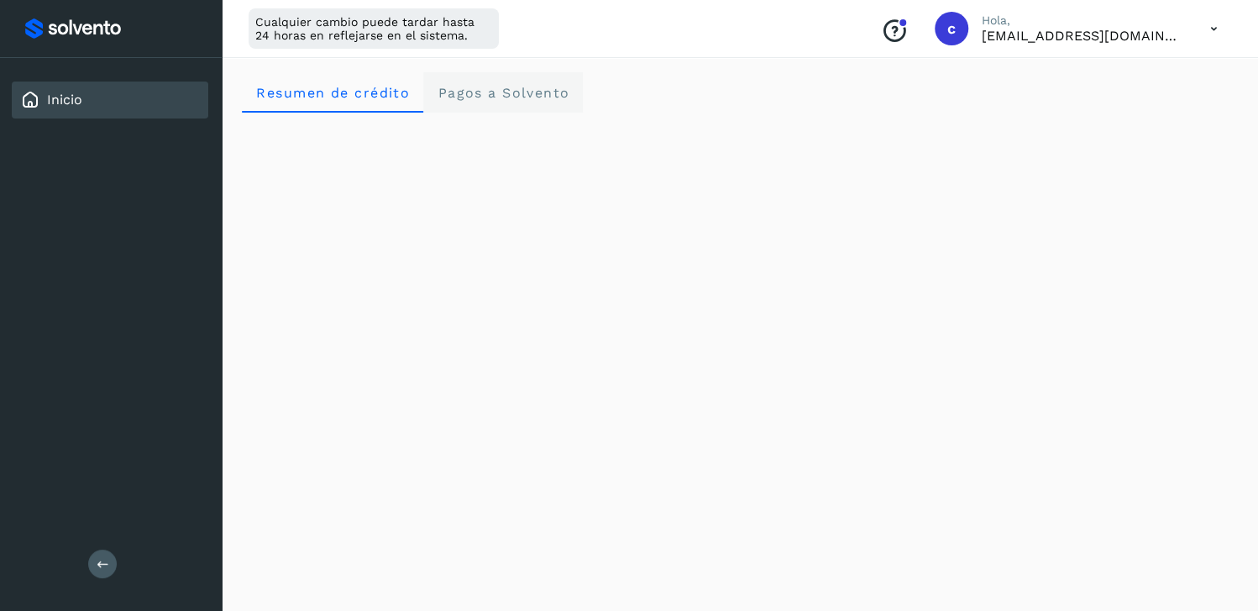
click at [475, 99] on span "Pagos a Solvento" at bounding box center [503, 93] width 133 height 16
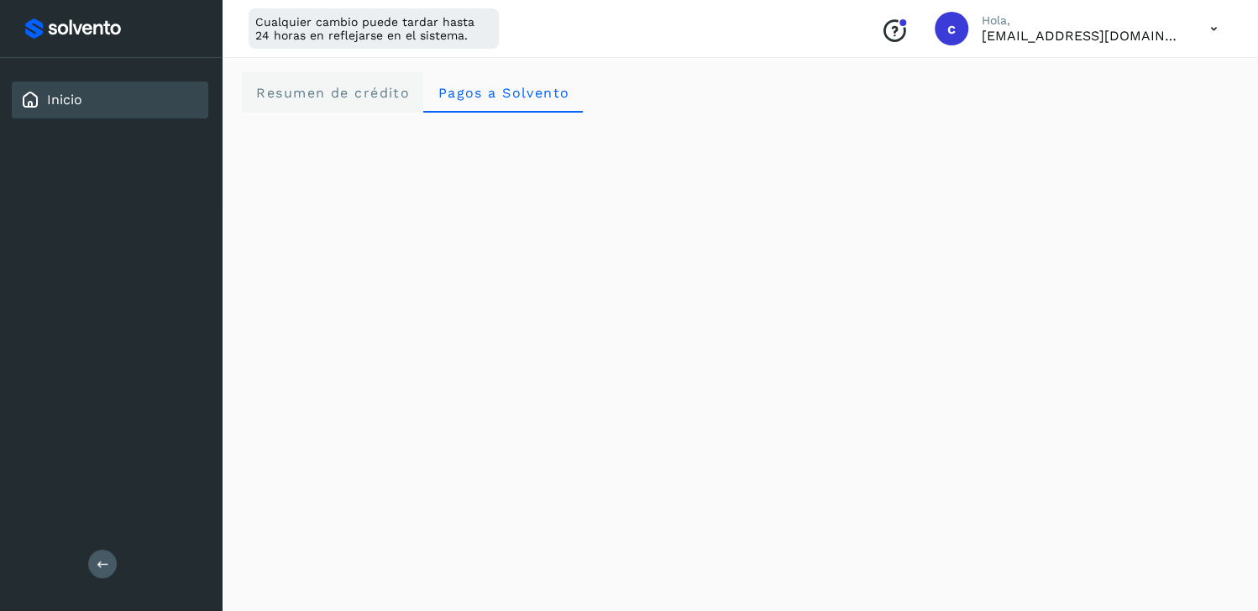
click at [360, 89] on span "Resumen de crédito" at bounding box center [332, 93] width 155 height 16
click at [57, 102] on link "Inicio" at bounding box center [64, 100] width 35 height 16
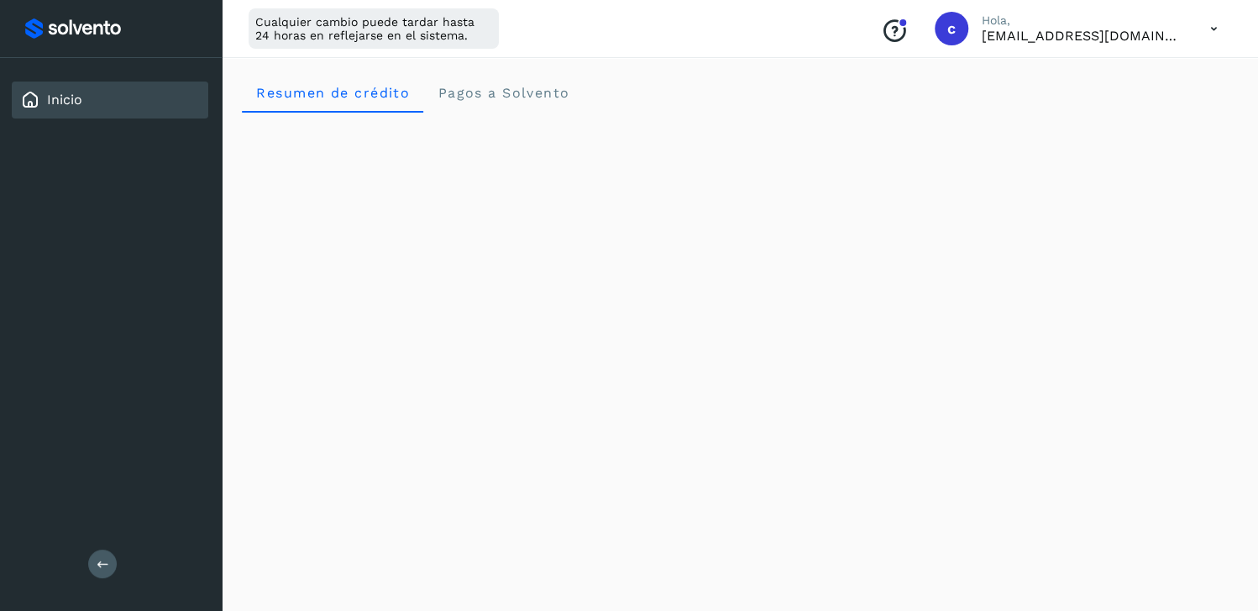
click at [57, 102] on link "Inicio" at bounding box center [64, 100] width 35 height 16
click at [467, 101] on Solvento "Pagos a Solvento" at bounding box center [503, 92] width 160 height 40
click at [908, 34] on icon "Conoce nuestros beneficios" at bounding box center [894, 31] width 27 height 27
click at [1210, 29] on icon at bounding box center [1214, 29] width 34 height 34
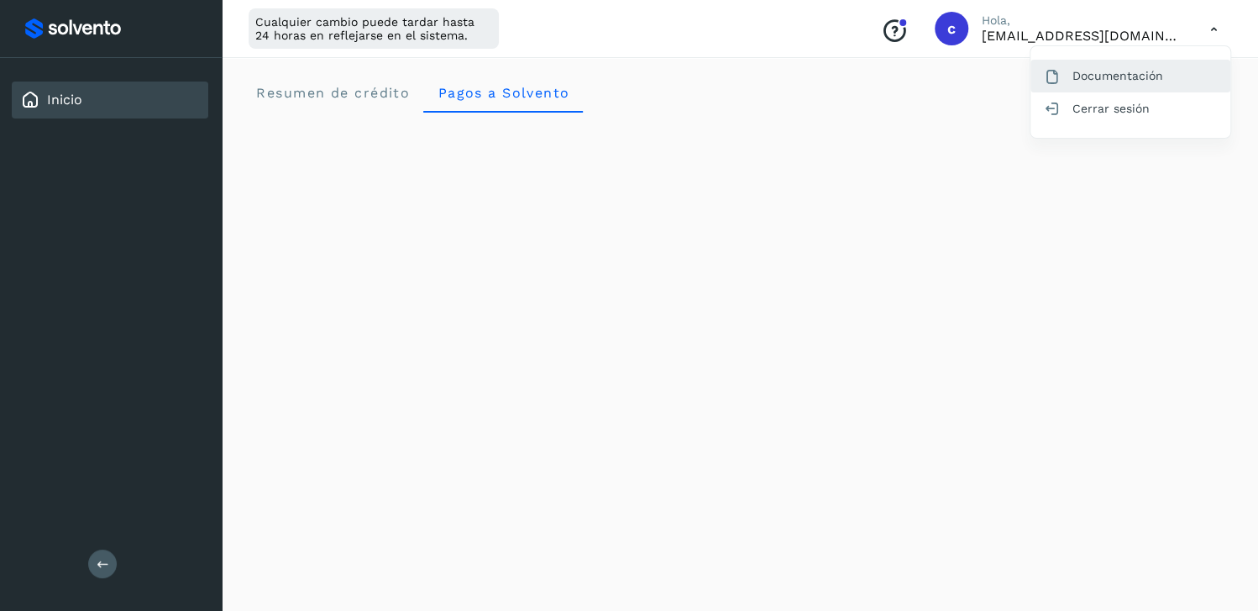
click at [1139, 87] on div "Documentación" at bounding box center [1131, 76] width 200 height 32
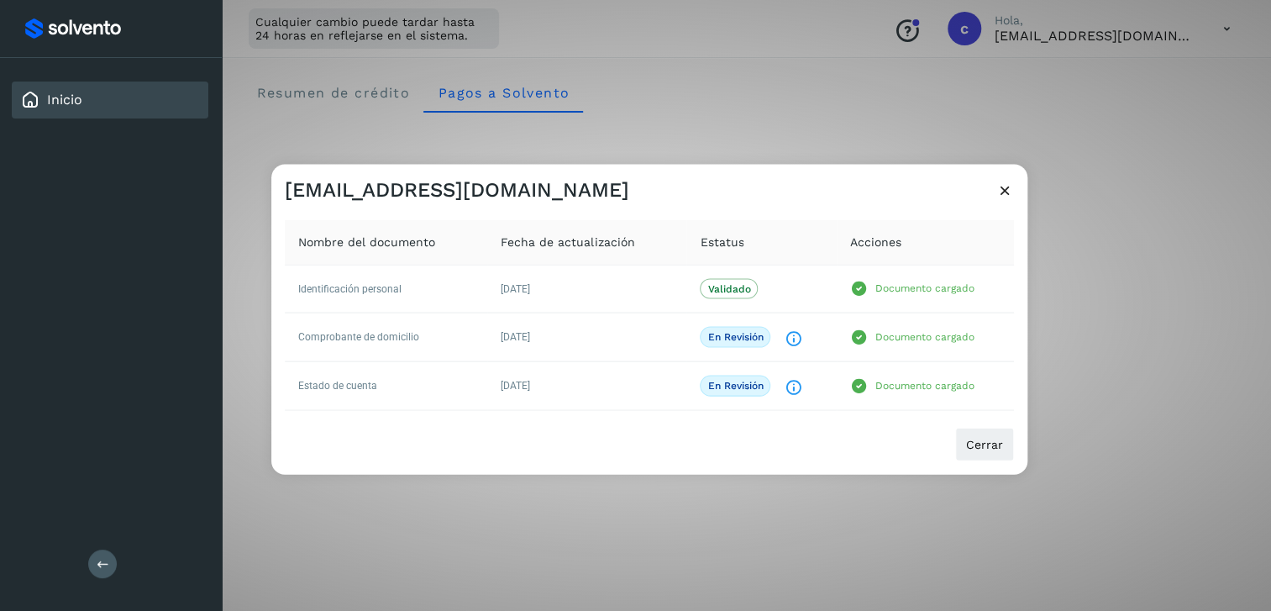
click at [1006, 195] on icon at bounding box center [1005, 190] width 18 height 18
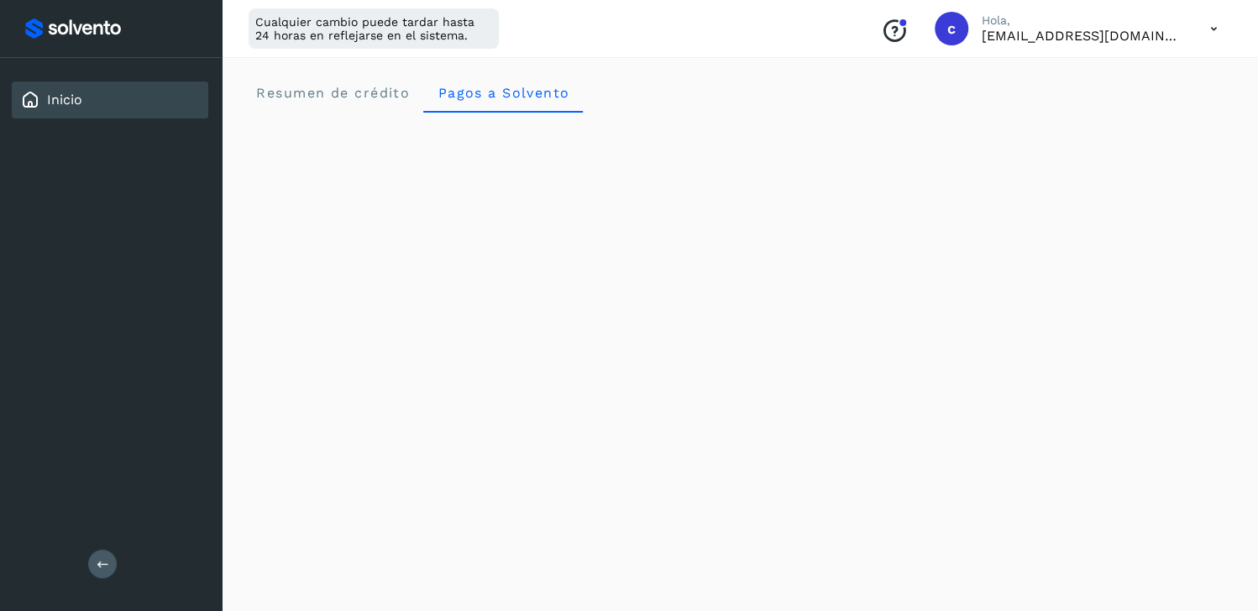
click at [1209, 39] on icon at bounding box center [1214, 29] width 34 height 34
click at [1148, 108] on div "Cerrar sesión" at bounding box center [1131, 108] width 200 height 32
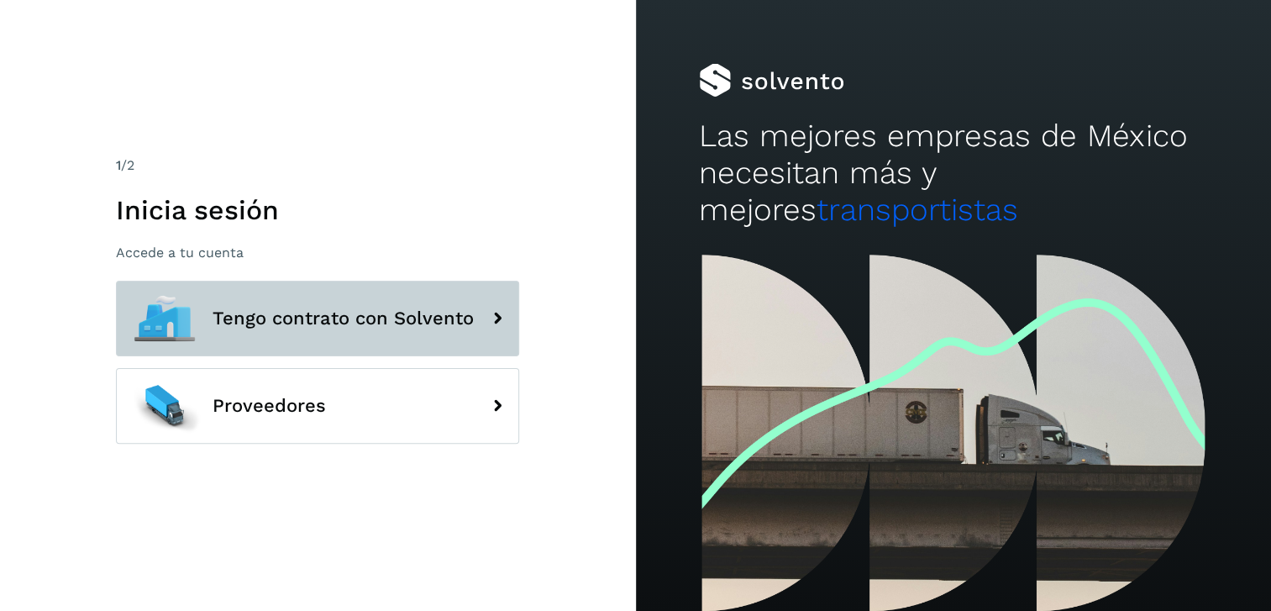
click at [408, 319] on span "Tengo contrato con Solvento" at bounding box center [343, 318] width 261 height 20
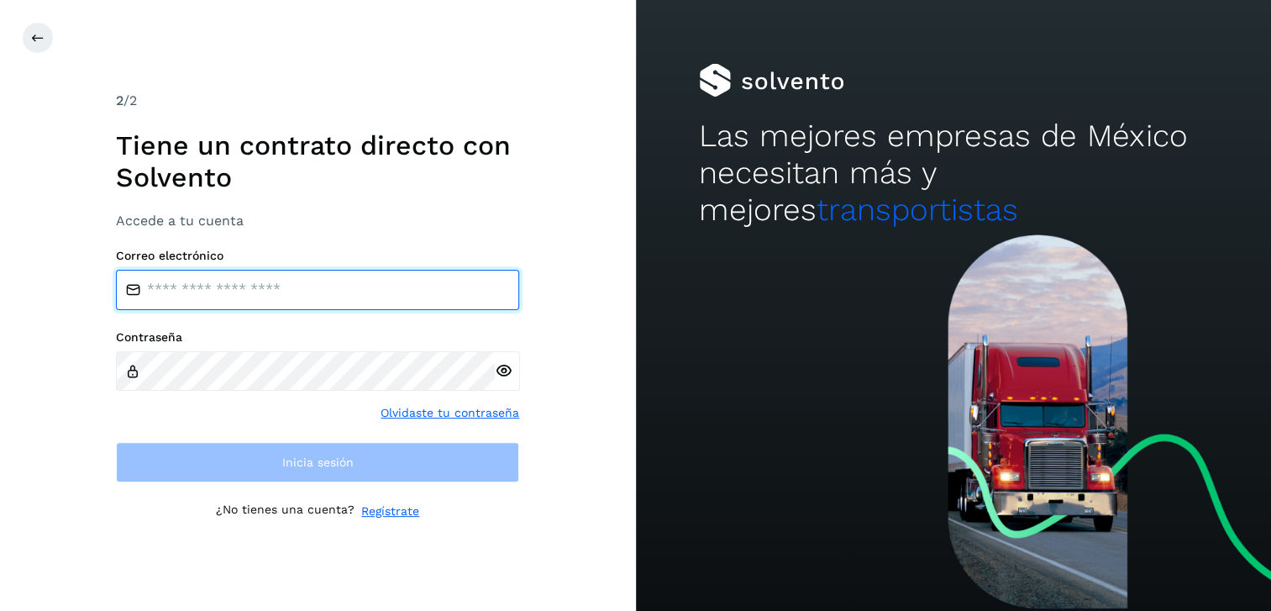
click at [369, 293] on input "email" at bounding box center [317, 290] width 403 height 40
type input "**********"
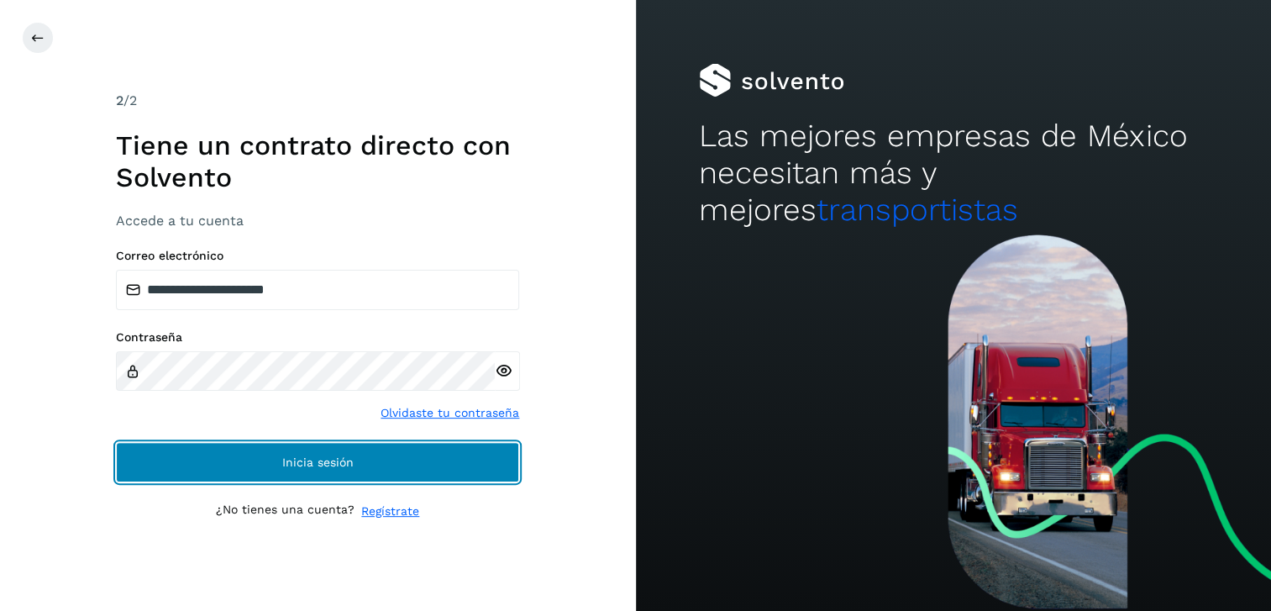
click at [278, 453] on button "Inicia sesión" at bounding box center [317, 462] width 403 height 40
